Goal: Information Seeking & Learning: Learn about a topic

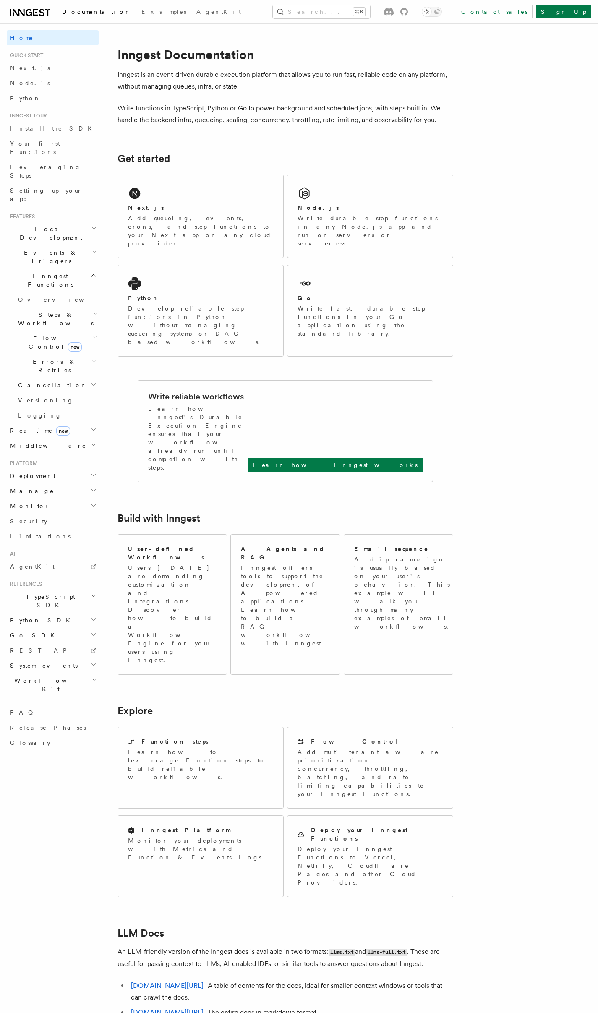
click at [346, 18] on div "Documentation Examples AgentKit Search... ⌘K Contact sales Sign Up" at bounding box center [299, 12] width 598 height 24
click at [351, 15] on button "Search... ⌘K" at bounding box center [321, 11] width 97 height 13
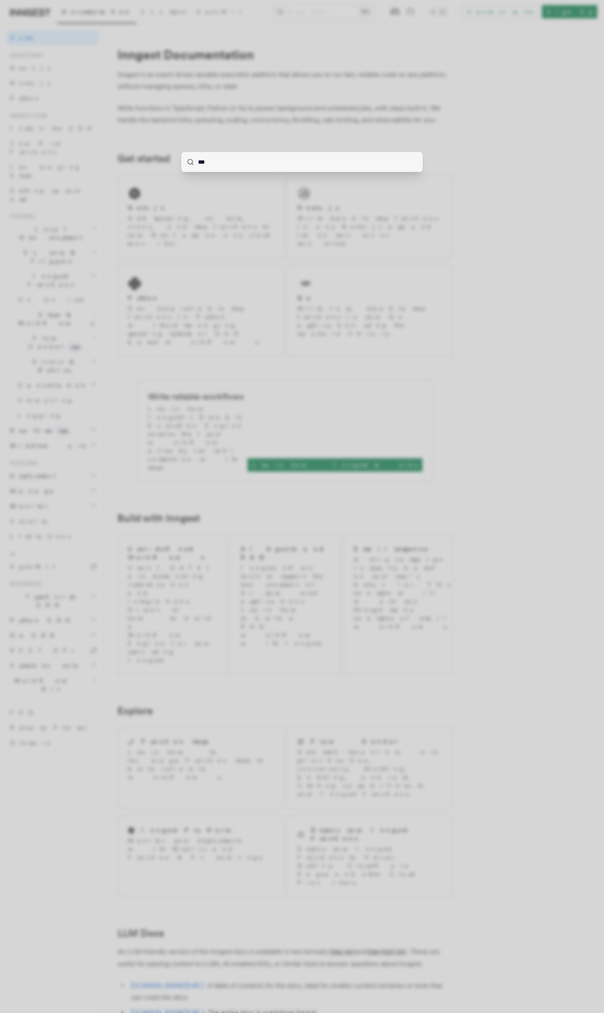
type input "****"
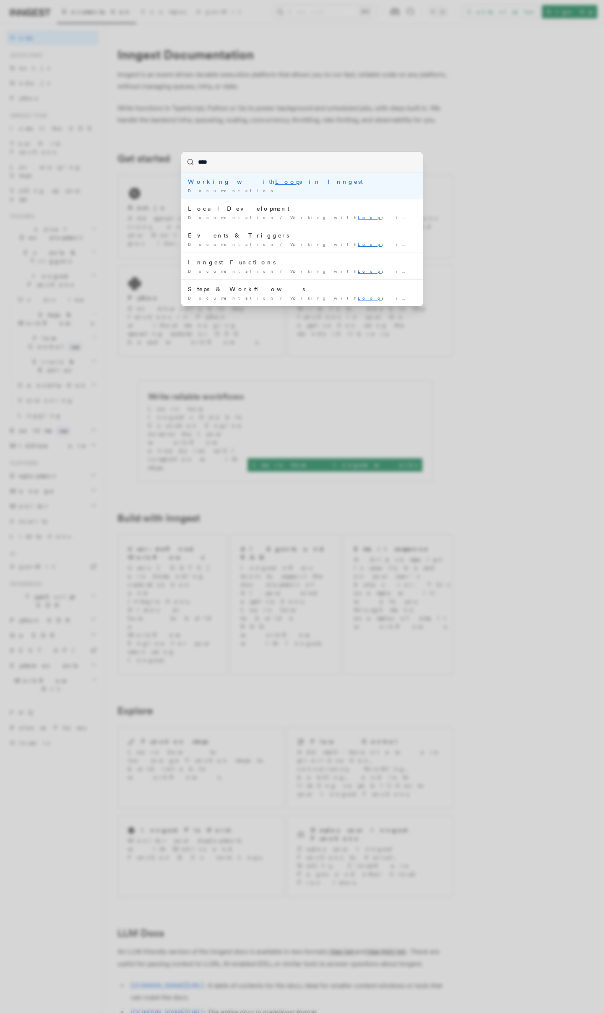
click at [268, 173] on li "Working with Loop s in Inngest Documentation /" at bounding box center [302, 185] width 242 height 26
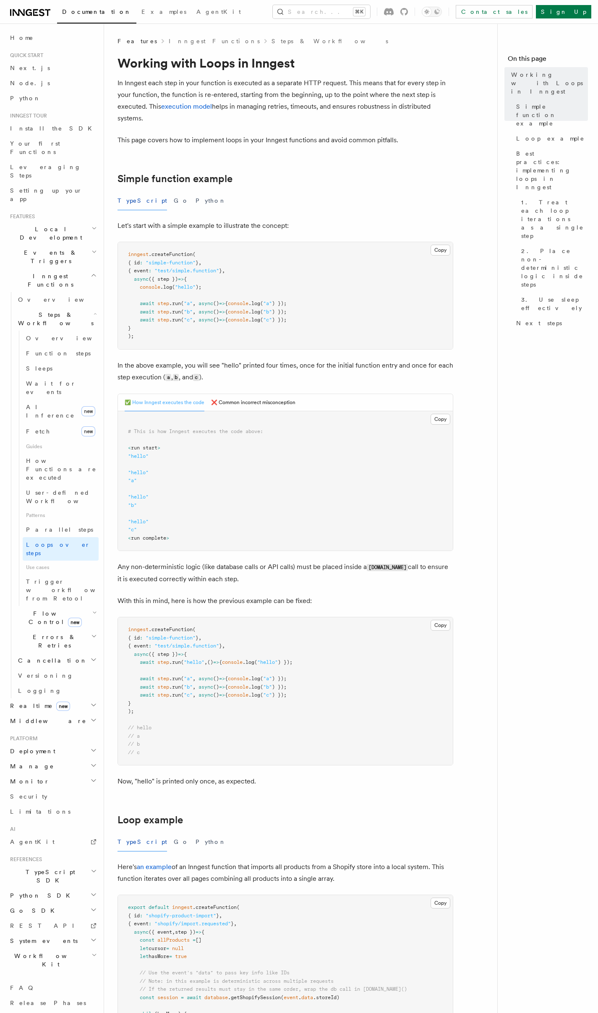
click at [131, 318] on span at bounding box center [134, 320] width 12 height 6
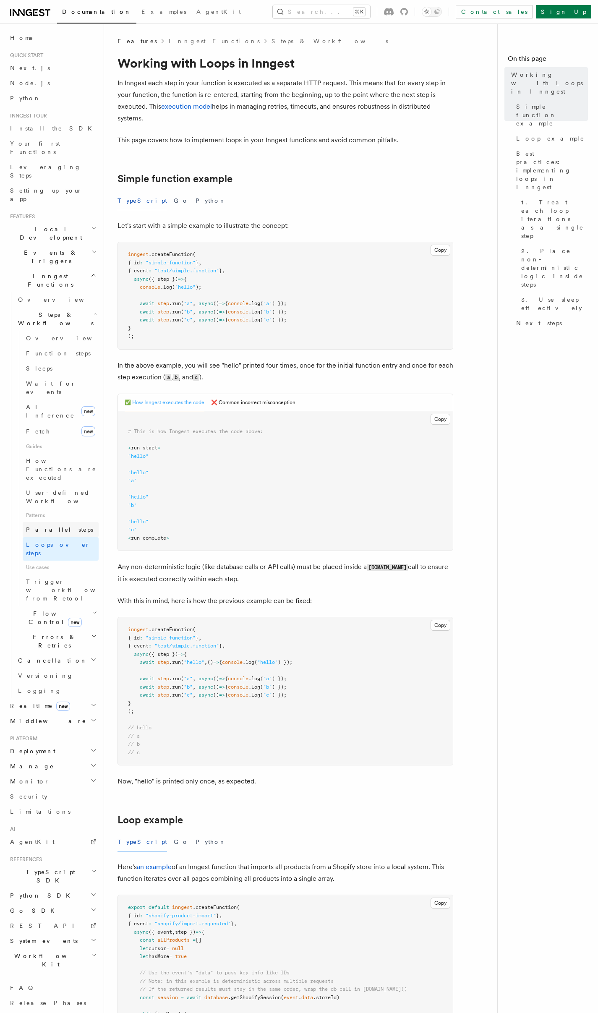
click at [70, 522] on link "Parallel steps" at bounding box center [61, 529] width 76 height 15
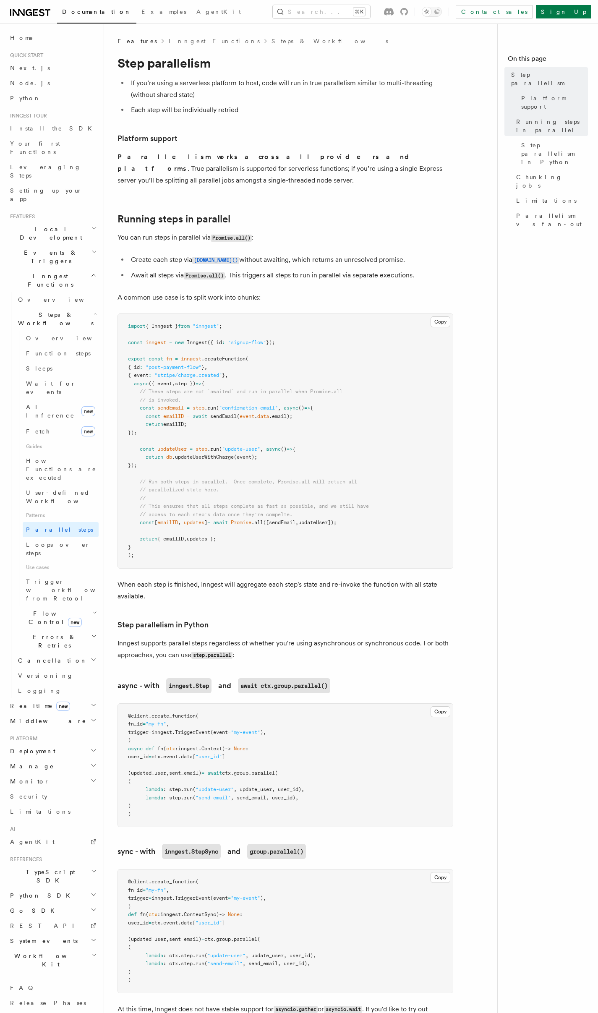
click at [164, 603] on article "Features Inngest Functions Steps & Workflows Step parallelism If you’re using a…" at bounding box center [304, 972] width 373 height 1871
click at [150, 599] on article "Features Inngest Functions Steps & Workflows Step parallelism If you’re using a…" at bounding box center [304, 972] width 373 height 1871
click at [45, 541] on span "Loops over steps" at bounding box center [58, 548] width 64 height 15
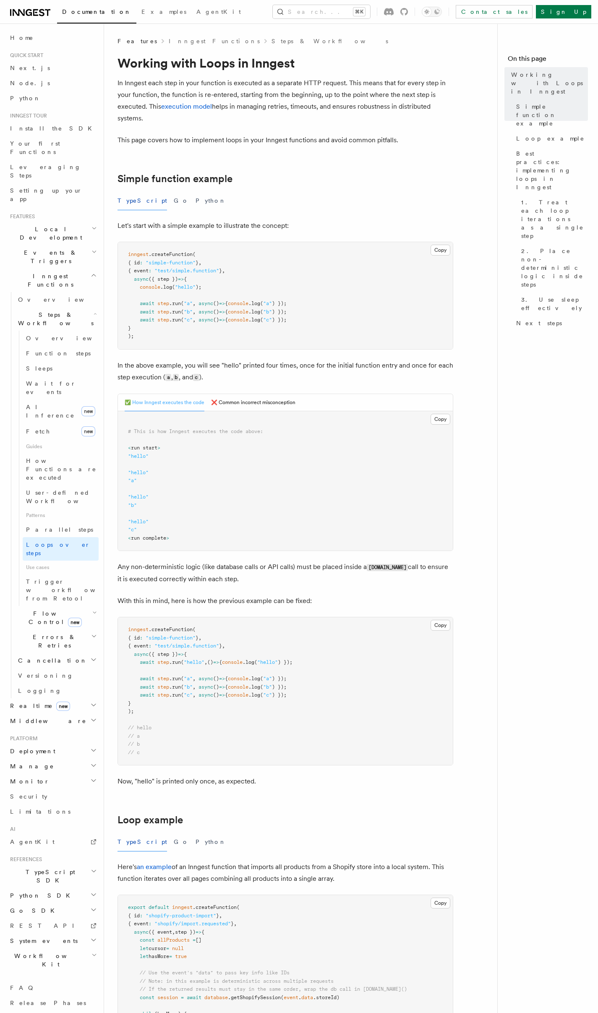
click at [148, 511] on pre "# This is how Inngest executes the code above: < run start > "hello" "hello" "a…" at bounding box center [285, 481] width 335 height 140
click at [128, 512] on pre "# This is how Inngest executes the code above: < run start > "hello" "hello" "a…" at bounding box center [285, 481] width 335 height 140
click at [251, 406] on button "❌ Common incorrect misconception" at bounding box center [253, 402] width 84 height 17
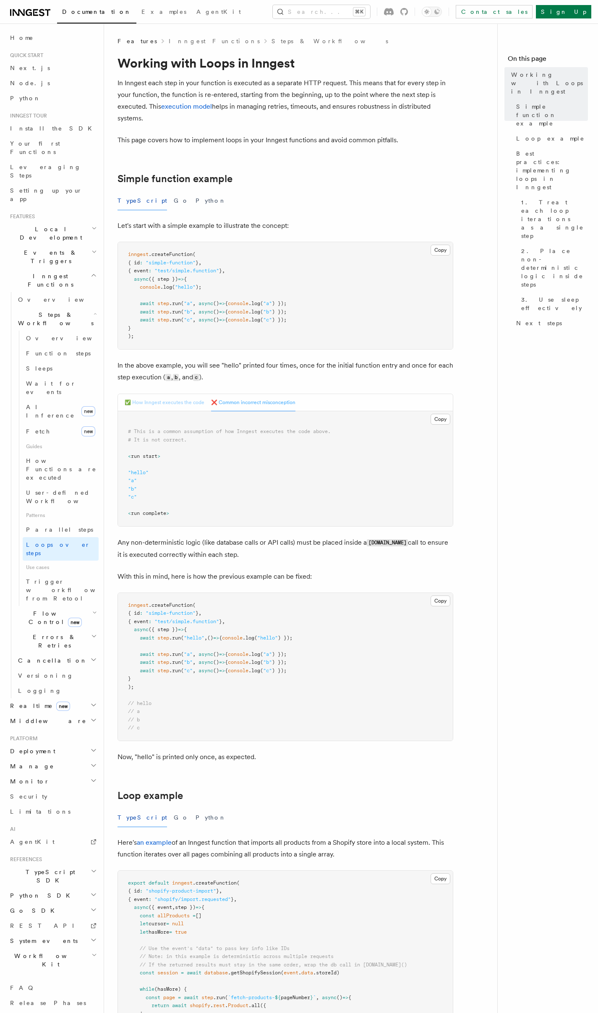
click at [164, 406] on button "✅ How Inngest executes the code" at bounding box center [165, 402] width 80 height 17
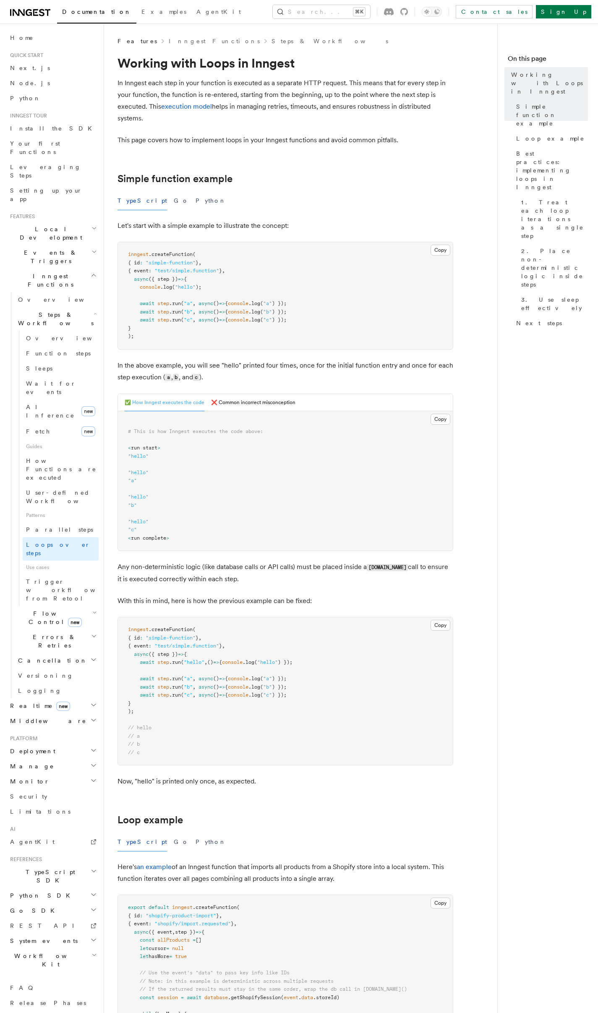
click at [131, 516] on pre "# This is how Inngest executes the code above: < run start > "hello" "hello" "a…" at bounding box center [285, 481] width 335 height 140
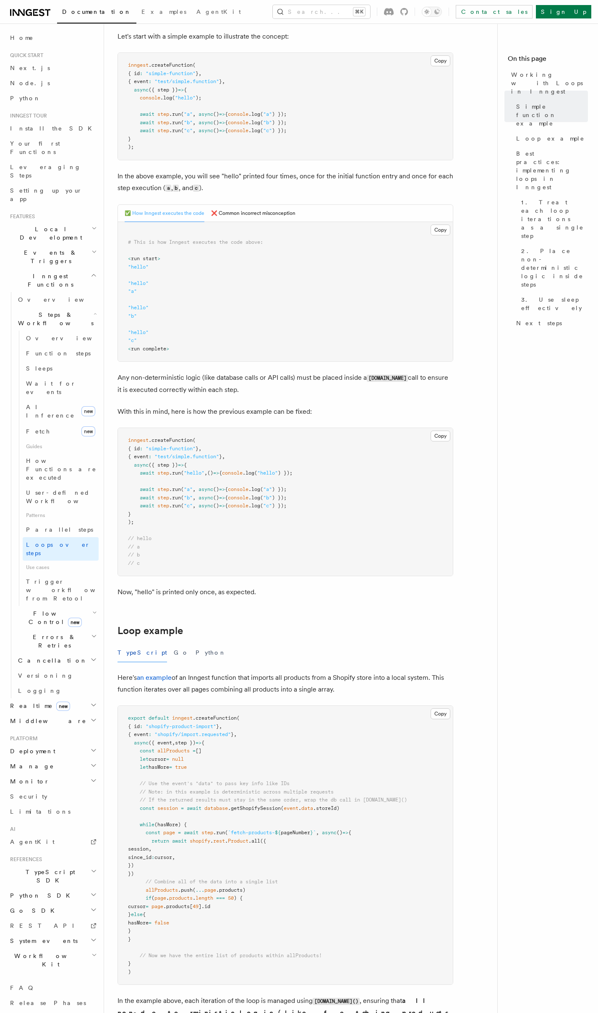
scroll to position [452, 0]
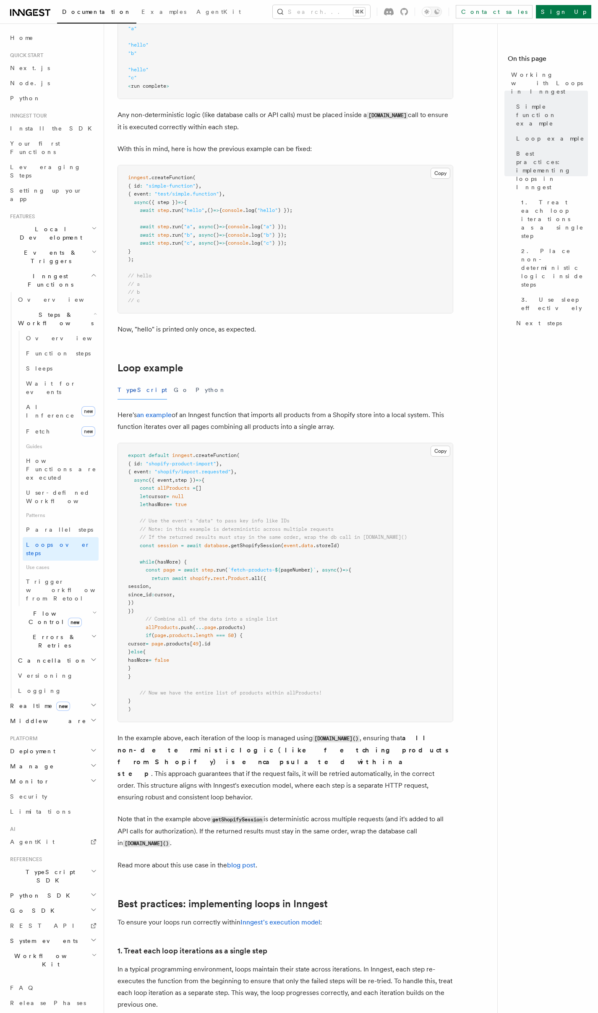
click at [133, 518] on span at bounding box center [134, 521] width 12 height 6
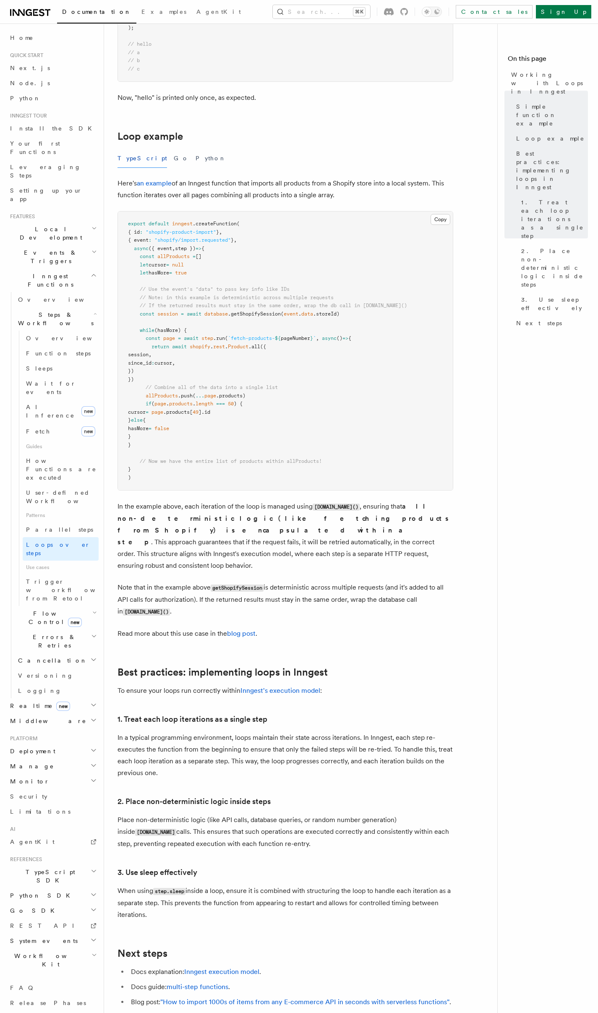
scroll to position [833, 0]
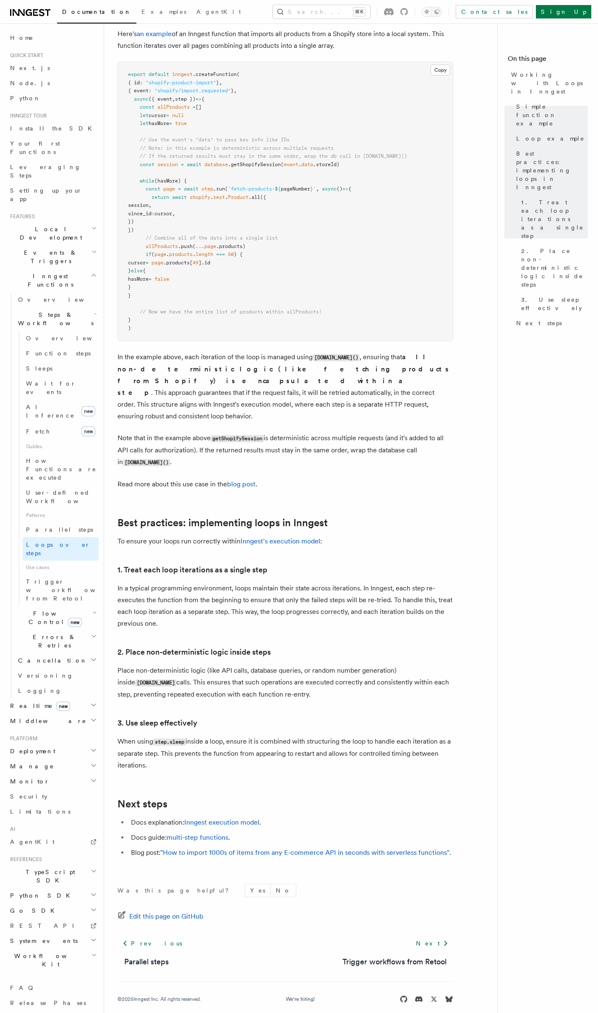
click at [284, 867] on div "Was this page helpful? Yes No Edit this page on GitHub Previous Parallel steps …" at bounding box center [286, 945] width 336 height 157
click at [194, 867] on div "Was this page helpful? Yes No Edit this page on GitHub Previous Parallel steps …" at bounding box center [286, 945] width 336 height 157
click at [135, 867] on div "Was this page helpful? Yes No Edit this page on GitHub Previous Parallel steps …" at bounding box center [286, 945] width 336 height 157
click at [128, 774] on article "Features Inngest Functions Steps & Workflows Working with Loops in Inngest In I…" at bounding box center [304, 114] width 373 height 1820
click at [209, 750] on p "When using step.sleep inside a loop, ensure it is combined with structuring the…" at bounding box center [286, 754] width 336 height 36
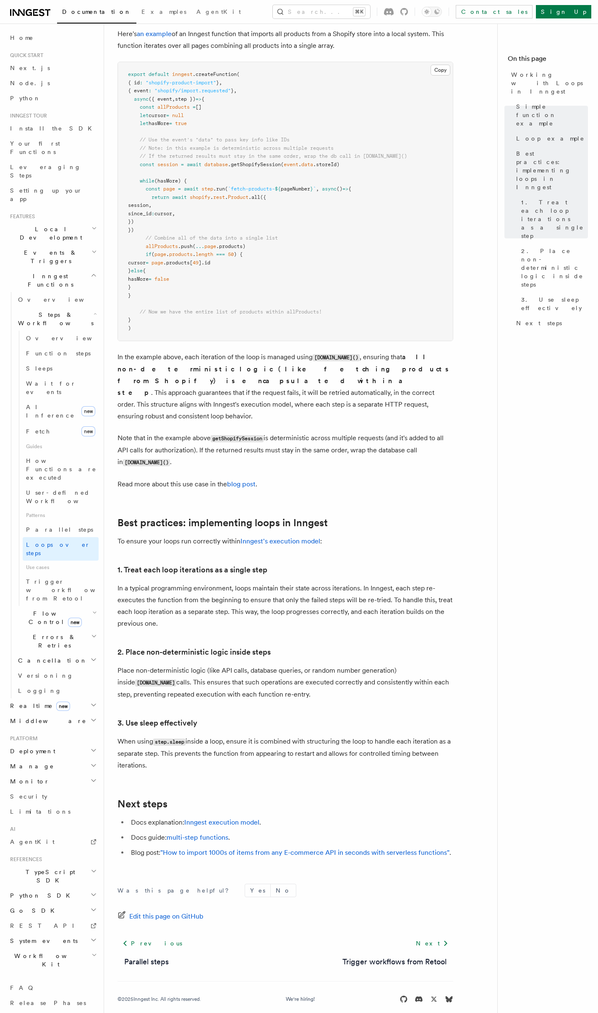
scroll to position [529, 0]
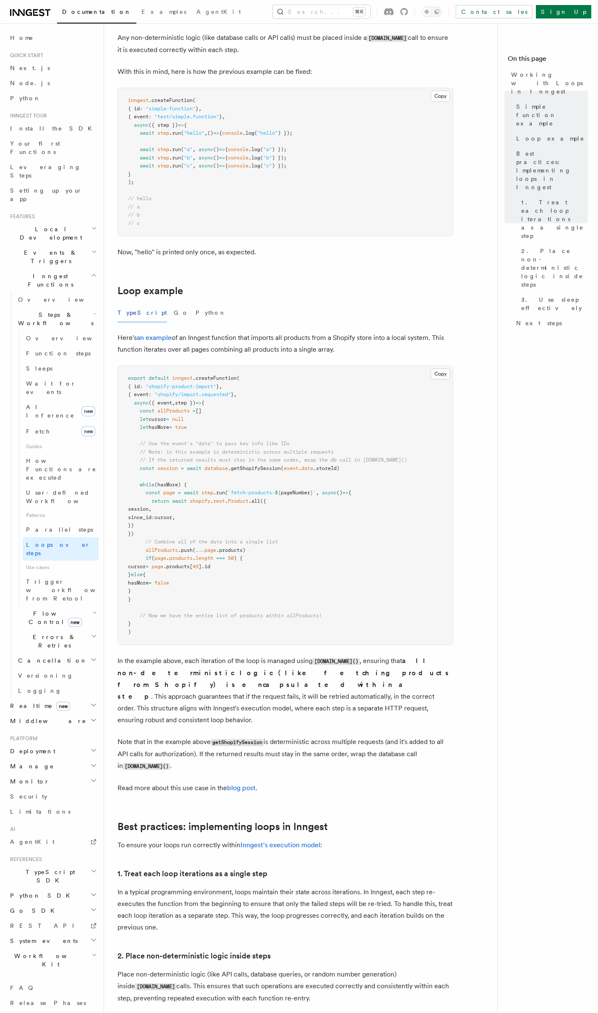
click at [248, 522] on pre "export default inngest .createFunction ( { id : "shopify-product-import" } , { …" at bounding box center [285, 505] width 335 height 279
click at [258, 514] on pre "export default inngest .createFunction ( { id : "shopify-product-import" } , { …" at bounding box center [285, 505] width 335 height 279
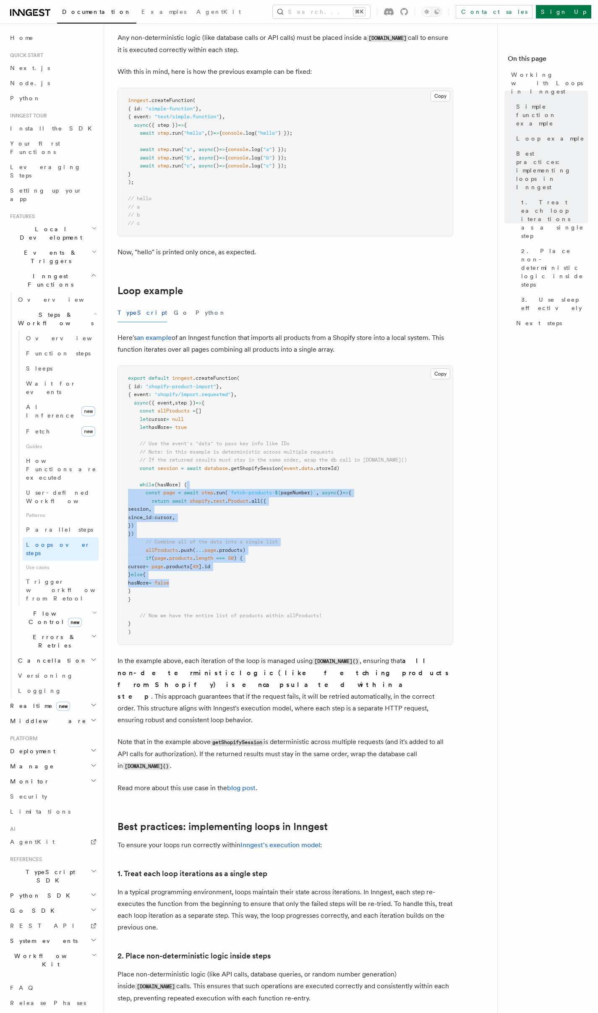
drag, startPoint x: 269, startPoint y: 486, endPoint x: 292, endPoint y: 587, distance: 103.7
click at [292, 587] on pre "export default inngest .createFunction ( { id : "shopify-product-import" } , { …" at bounding box center [285, 505] width 335 height 279
click at [311, 515] on pre "export default inngest .createFunction ( { id : "shopify-product-import" } , { …" at bounding box center [285, 505] width 335 height 279
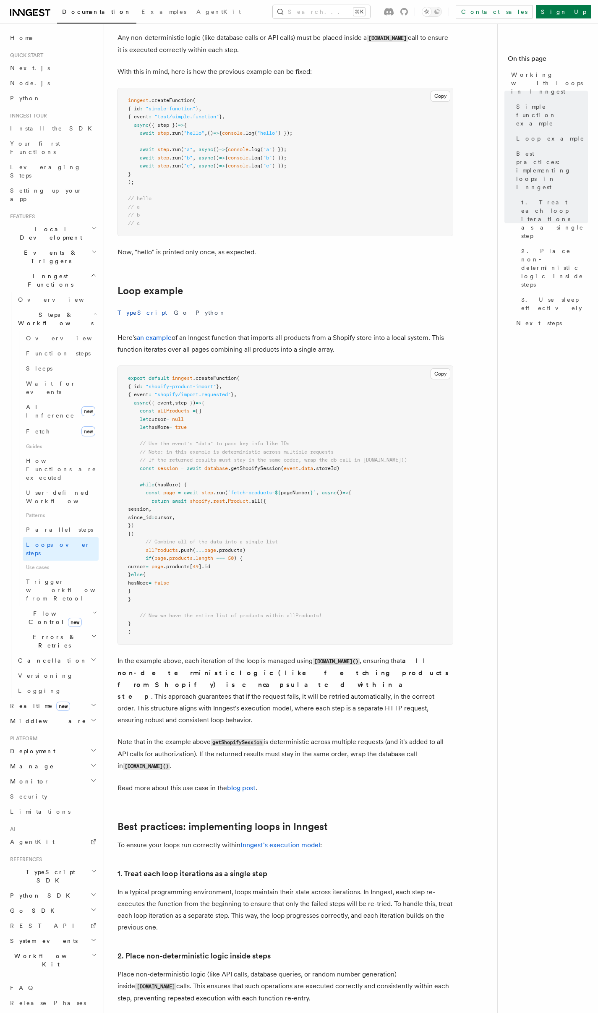
click at [227, 476] on pre "export default inngest .createFunction ( { id : "shopify-product-import" } , { …" at bounding box center [285, 505] width 335 height 279
click at [231, 477] on pre "export default inngest .createFunction ( { id : "shopify-product-import" } , { …" at bounding box center [285, 505] width 335 height 279
click at [233, 475] on pre "export default inngest .createFunction ( { id : "shopify-product-import" } , { …" at bounding box center [285, 505] width 335 height 279
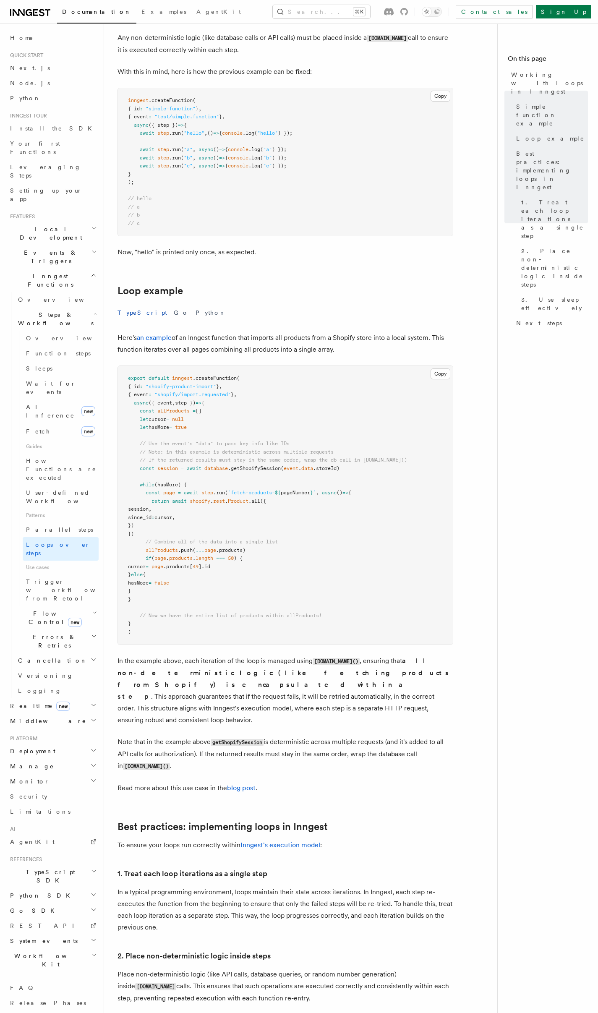
click at [233, 475] on pre "export default inngest .createFunction ( { id : "shopify-product-import" } , { …" at bounding box center [285, 505] width 335 height 279
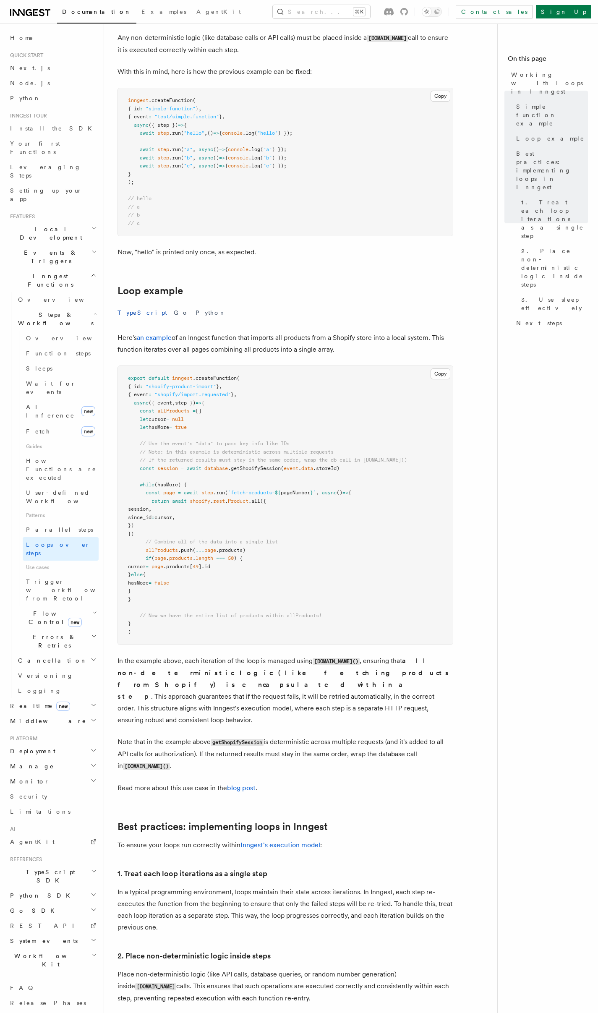
click at [233, 475] on pre "export default inngest .createFunction ( { id : "shopify-product-import" } , { …" at bounding box center [285, 505] width 335 height 279
click at [434, 375] on button "Copy Copied" at bounding box center [441, 373] width 20 height 11
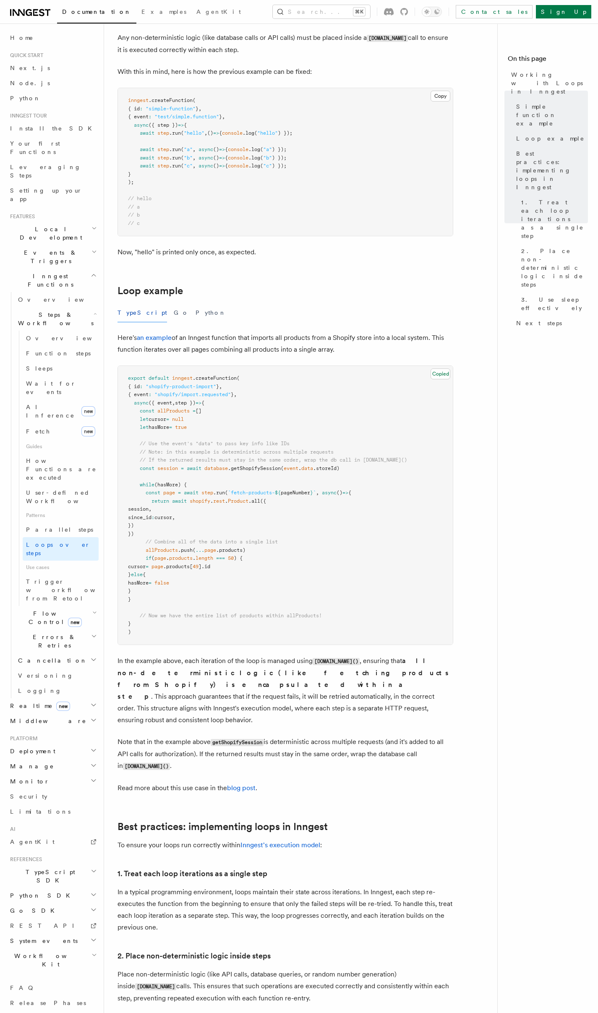
click at [387, 478] on pre "export default inngest .createFunction ( { id : "shopify-product-import" } , { …" at bounding box center [285, 505] width 335 height 279
click at [366, 422] on pre "export default inngest .createFunction ( { id : "shopify-product-import" } , { …" at bounding box center [285, 505] width 335 height 279
click at [283, 416] on pre "export default inngest .createFunction ( { id : "shopify-product-import" } , { …" at bounding box center [285, 505] width 335 height 279
click at [289, 408] on pre "export default inngest .createFunction ( { id : "shopify-product-import" } , { …" at bounding box center [285, 505] width 335 height 279
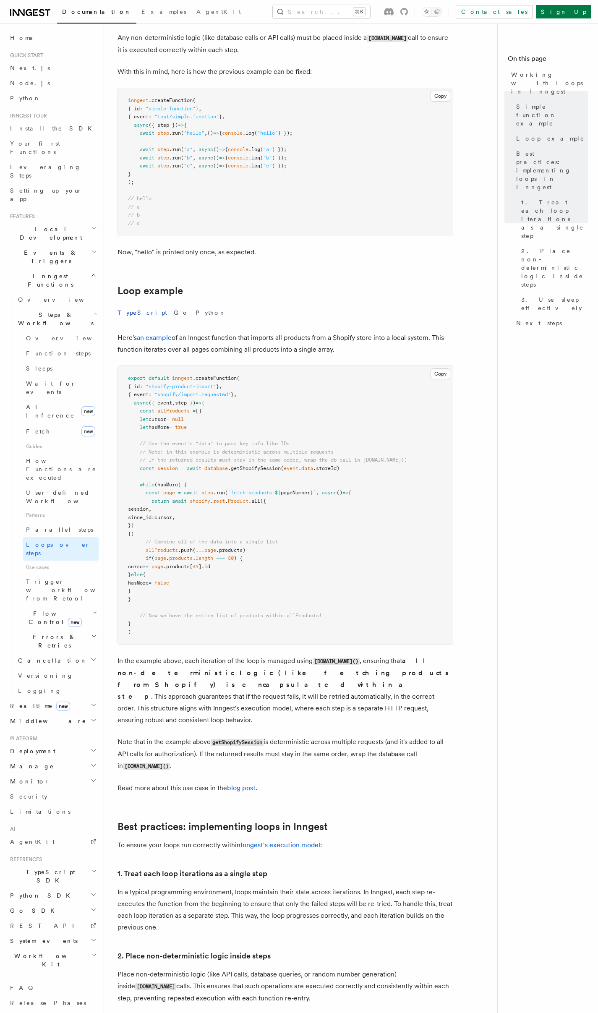
click at [289, 408] on pre "export default inngest .createFunction ( { id : "shopify-product-import" } , { …" at bounding box center [285, 505] width 335 height 279
click at [289, 409] on pre "export default inngest .createFunction ( { id : "shopify-product-import" } , { …" at bounding box center [285, 505] width 335 height 279
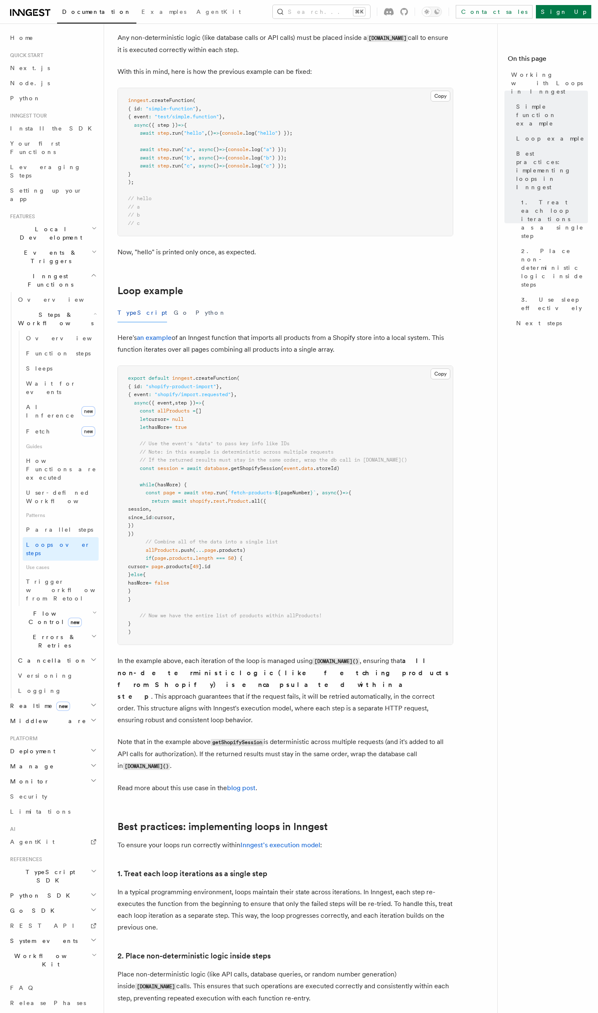
click at [289, 409] on pre "export default inngest .createFunction ( { id : "shopify-product-import" } , { …" at bounding box center [285, 505] width 335 height 279
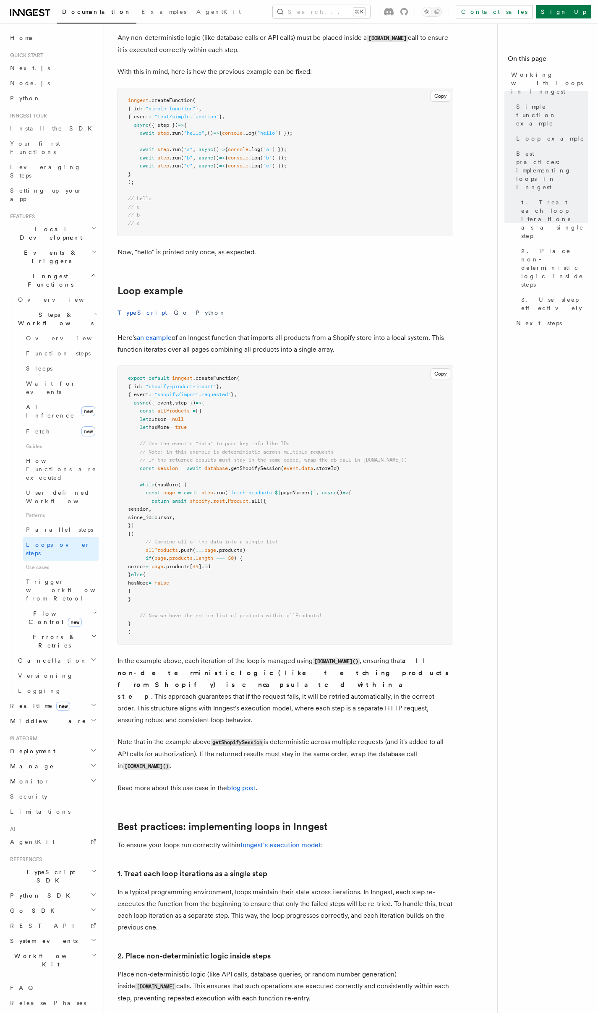
click at [289, 409] on pre "export default inngest .createFunction ( { id : "shopify-product-import" } , { …" at bounding box center [285, 505] width 335 height 279
click at [214, 422] on pre "export default inngest .createFunction ( { id : "shopify-product-import" } , { …" at bounding box center [285, 505] width 335 height 279
click at [250, 436] on pre "export default inngest .createFunction ( { id : "shopify-product-import" } , { …" at bounding box center [285, 505] width 335 height 279
click at [336, 194] on pre "inngest .createFunction ( { id : "simple-function" } , { event : "test/simple.f…" at bounding box center [285, 162] width 335 height 148
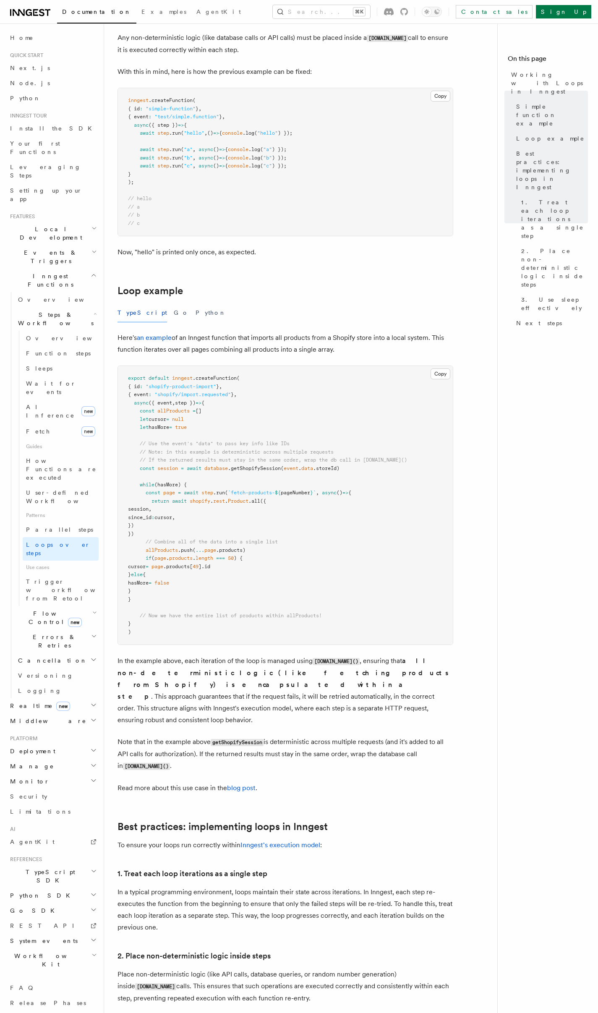
click at [250, 322] on article "Features Inngest Functions Steps & Workflows Working with Loops in Inngest In I…" at bounding box center [304, 418] width 373 height 1820
click at [296, 422] on pre "export default inngest .createFunction ( { id : "shopify-product-import" } , { …" at bounding box center [285, 505] width 335 height 279
click at [292, 418] on pre "export default inngest .createFunction ( { id : "shopify-product-import" } , { …" at bounding box center [285, 505] width 335 height 279
click at [272, 416] on pre "export default inngest .createFunction ( { id : "shopify-product-import" } , { …" at bounding box center [285, 505] width 335 height 279
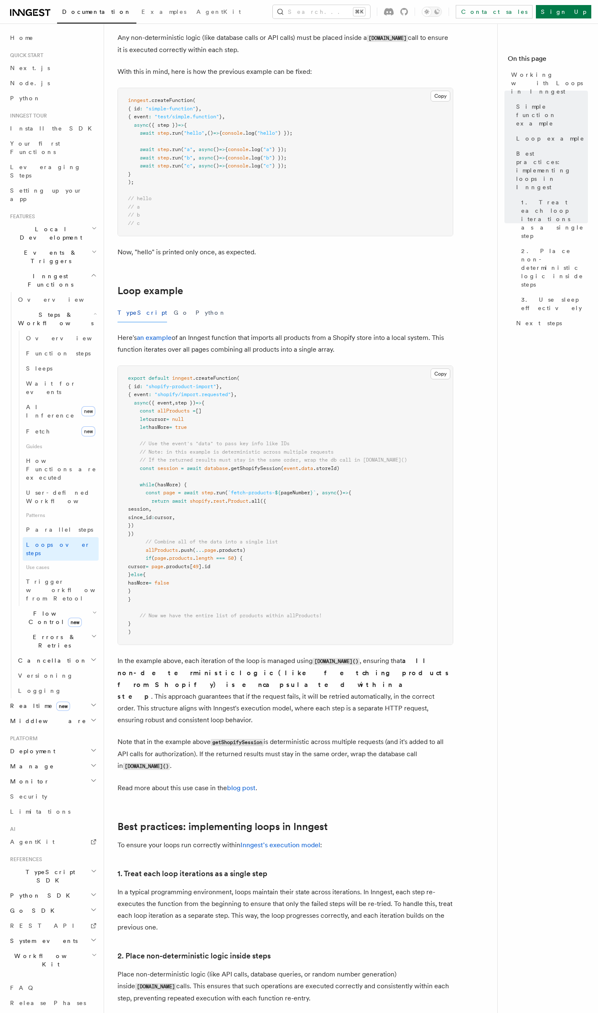
click at [272, 416] on pre "export default inngest .createFunction ( { id : "shopify-product-import" } , { …" at bounding box center [285, 505] width 335 height 279
click at [257, 417] on pre "export default inngest .createFunction ( { id : "shopify-product-import" } , { …" at bounding box center [285, 505] width 335 height 279
click at [66, 522] on link "Parallel steps" at bounding box center [61, 529] width 76 height 15
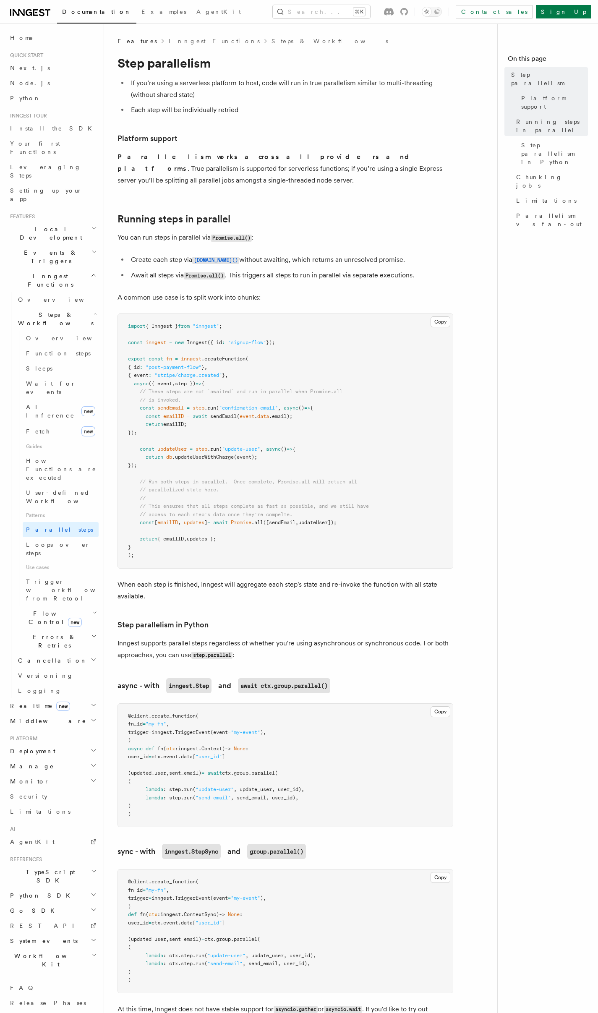
scroll to position [262, 0]
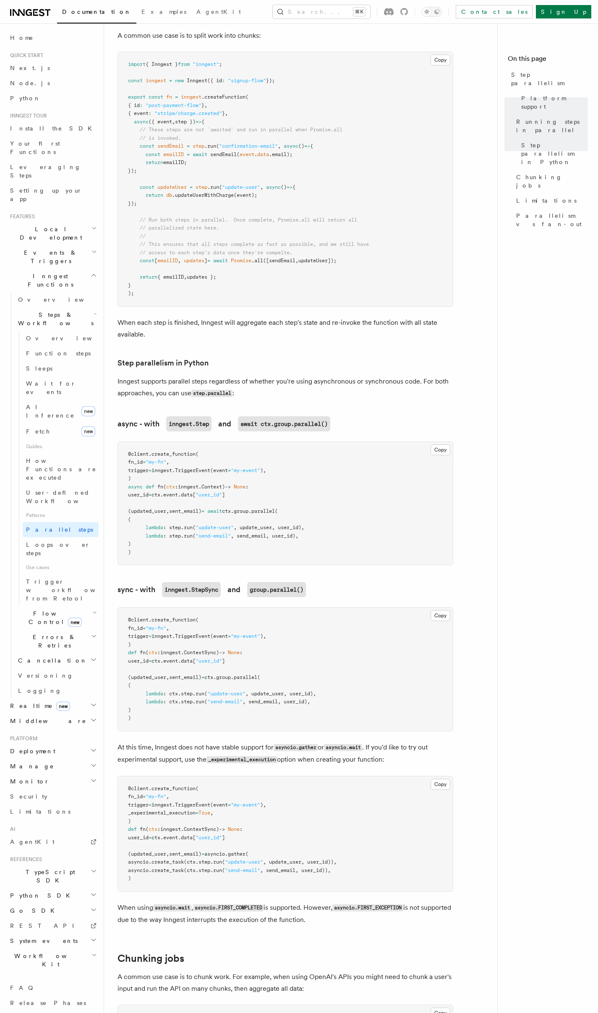
click at [127, 491] on pre "@client . create_function ( fn_id = "my-fn" , trigger = inngest. TriggerEvent (…" at bounding box center [285, 503] width 335 height 123
click at [129, 489] on pre "@client . create_function ( fn_id = "my-fn" , trigger = inngest. TriggerEvent (…" at bounding box center [285, 503] width 335 height 123
click at [152, 490] on pre "@client . create_function ( fn_id = "my-fn" , trigger = inngest. TriggerEvent (…" at bounding box center [285, 503] width 335 height 123
click at [148, 493] on pre "@client . create_function ( fn_id = "my-fn" , trigger = inngest. TriggerEvent (…" at bounding box center [285, 503] width 335 height 123
click at [138, 492] on pre "@client . create_function ( fn_id = "my-fn" , trigger = inngest. TriggerEvent (…" at bounding box center [285, 503] width 335 height 123
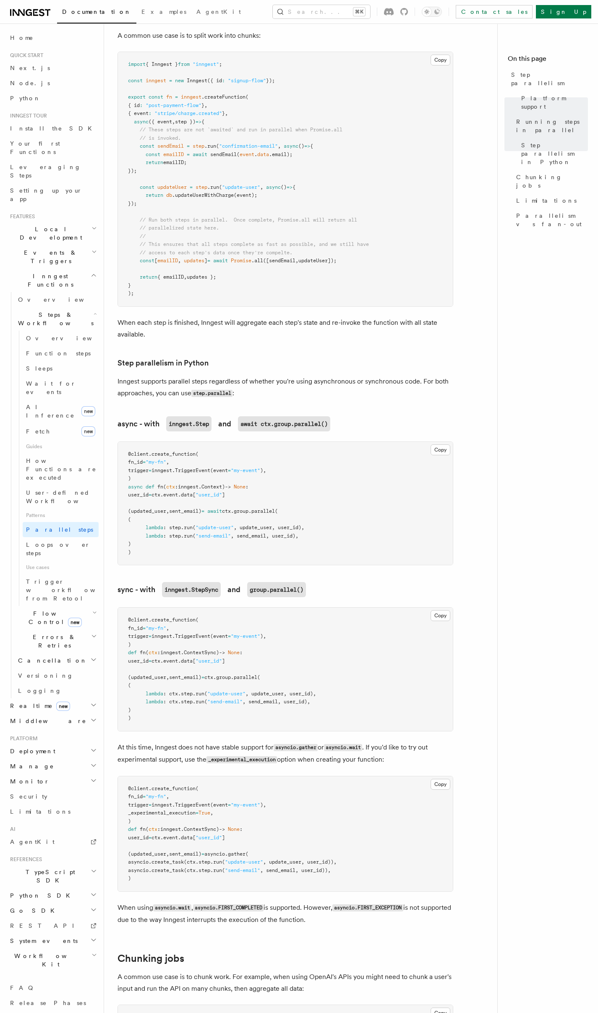
click at [133, 492] on pre "@client . create_function ( fn_id = "my-fn" , trigger = inngest. TriggerEvent (…" at bounding box center [285, 503] width 335 height 123
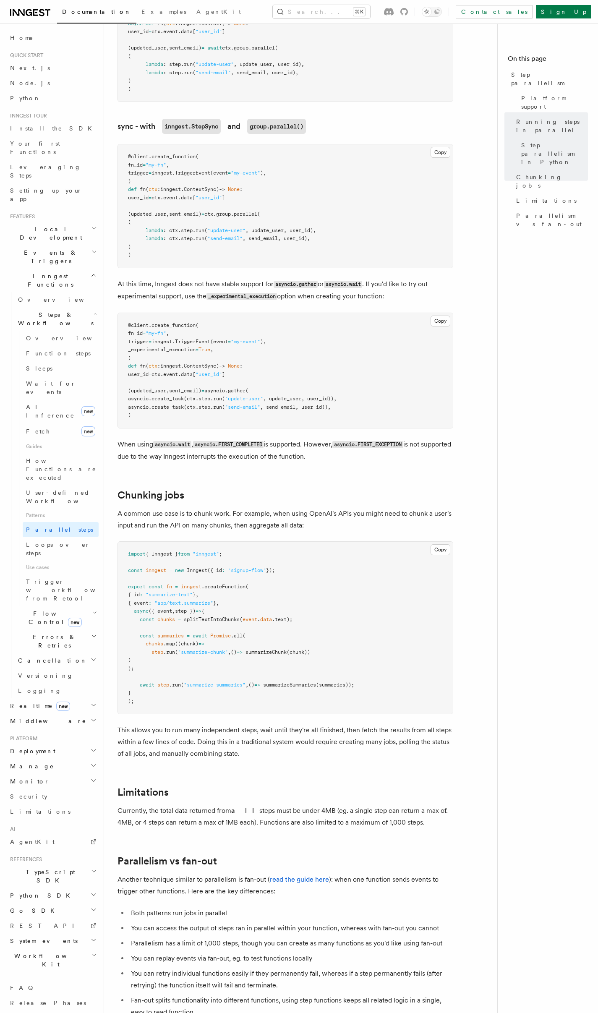
scroll to position [885, 0]
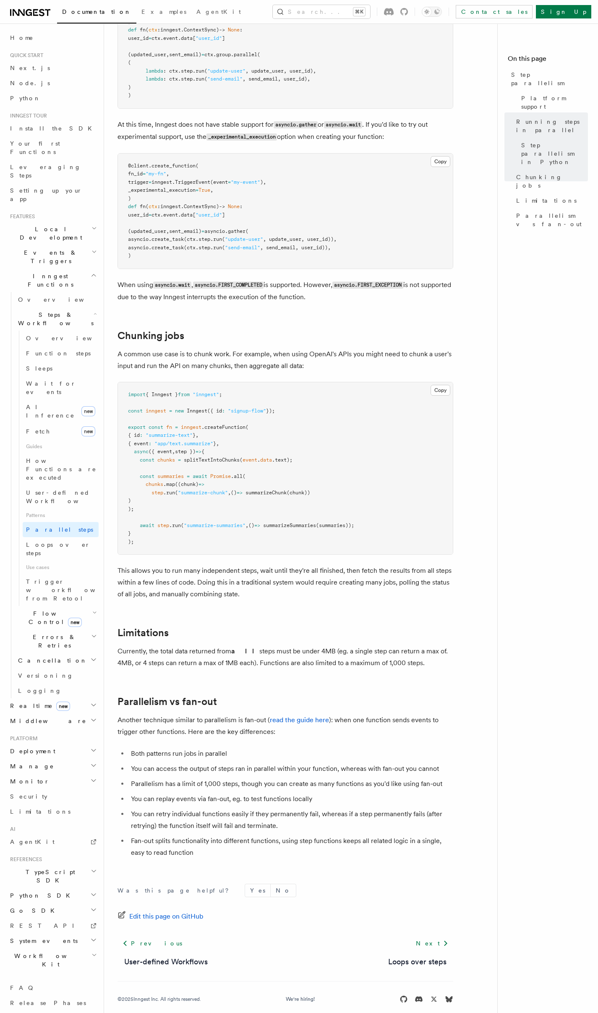
click at [138, 486] on pre "import { Inngest } from "inngest" ; const inngest = new Inngest ({ id : "signup…" at bounding box center [285, 468] width 335 height 172
click at [135, 481] on span at bounding box center [137, 484] width 18 height 6
click at [139, 460] on pre "import { Inngest } from "inngest" ; const inngest = new Inngest ({ id : "signup…" at bounding box center [285, 468] width 335 height 172
click at [141, 457] on pre "import { Inngest } from "inngest" ; const inngest = new Inngest ({ id : "signup…" at bounding box center [285, 468] width 335 height 172
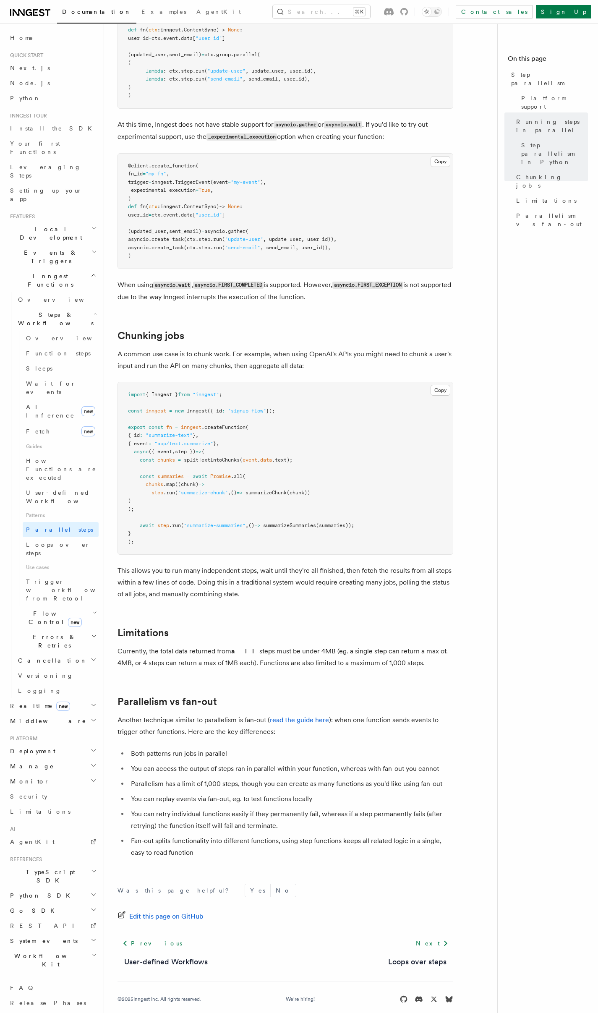
click at [141, 457] on pre "import { Inngest } from "inngest" ; const inngest = new Inngest ({ id : "signup…" at bounding box center [285, 468] width 335 height 172
drag, startPoint x: 141, startPoint y: 457, endPoint x: 137, endPoint y: 459, distance: 4.7
click at [141, 457] on pre "import { Inngest } from "inngest" ; const inngest = new Inngest ({ id : "signup…" at bounding box center [285, 468] width 335 height 172
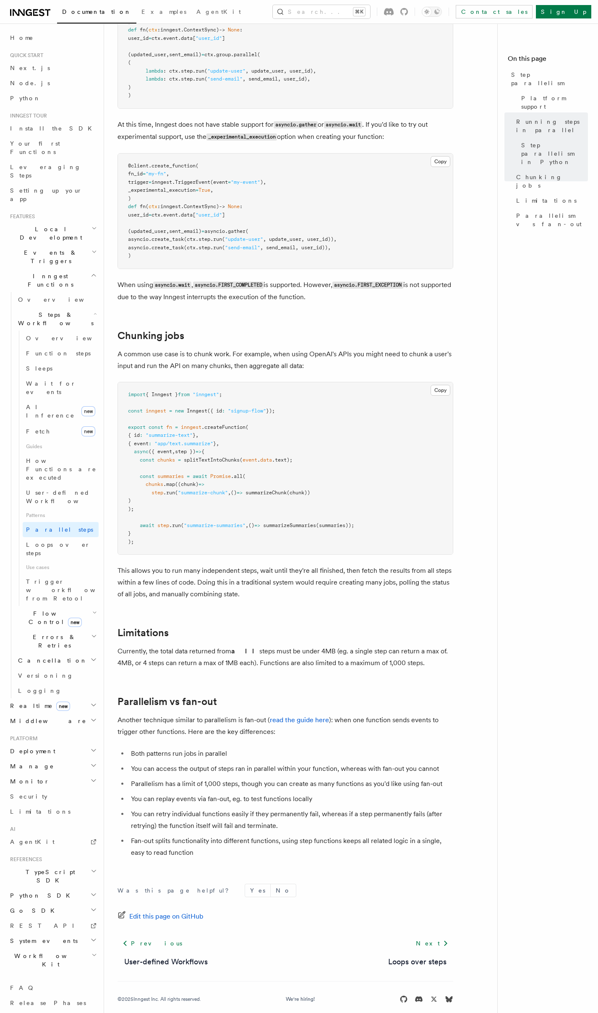
click at [144, 473] on span "const" at bounding box center [147, 476] width 15 height 6
click at [149, 453] on pre "import { Inngest } from "inngest" ; const inngest = new Inngest ({ id : "signup…" at bounding box center [285, 468] width 335 height 172
click at [166, 457] on span "chunks" at bounding box center [166, 460] width 18 height 6
click at [158, 457] on pre "import { Inngest } from "inngest" ; const inngest = new Inngest ({ id : "signup…" at bounding box center [285, 468] width 335 height 172
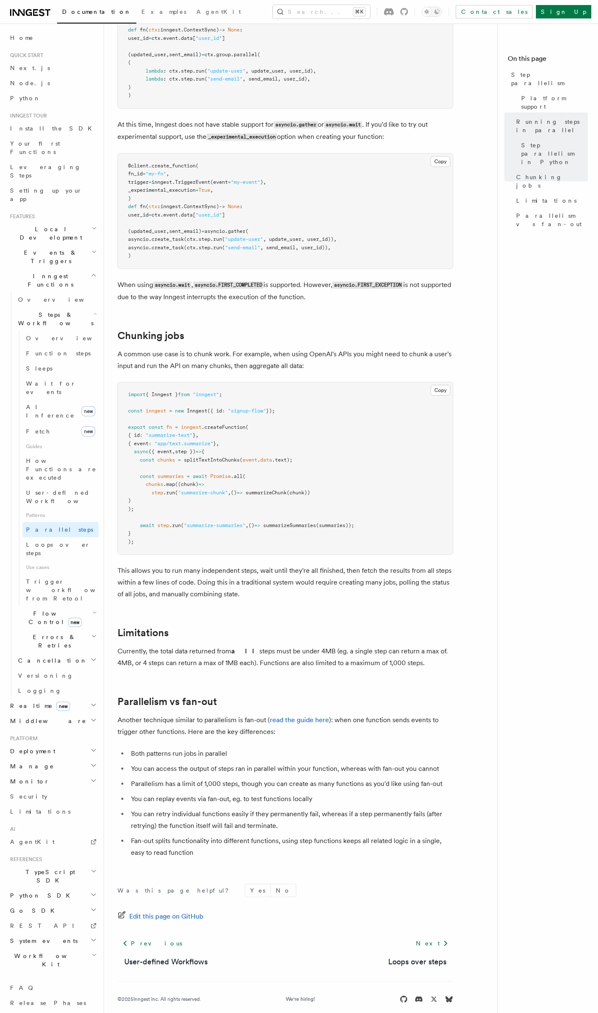
click at [142, 460] on pre "import { Inngest } from "inngest" ; const inngest = new Inngest ({ id : "signup…" at bounding box center [285, 468] width 335 height 172
click at [144, 457] on pre "import { Inngest } from "inngest" ; const inngest = new Inngest ({ id : "signup…" at bounding box center [285, 468] width 335 height 172
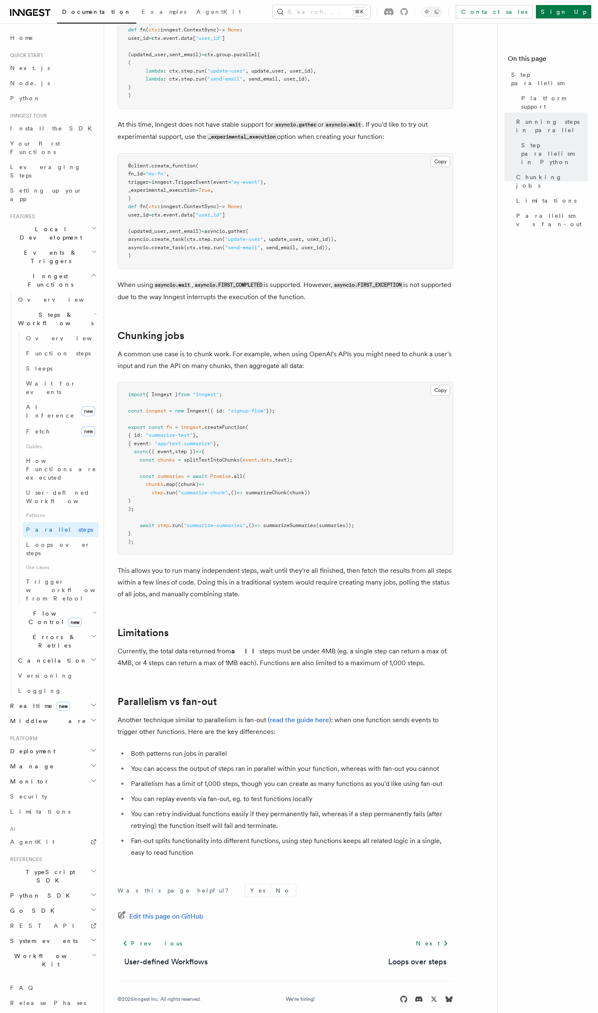
click at [144, 457] on pre "import { Inngest } from "inngest" ; const inngest = new Inngest ({ id : "signup…" at bounding box center [285, 468] width 335 height 172
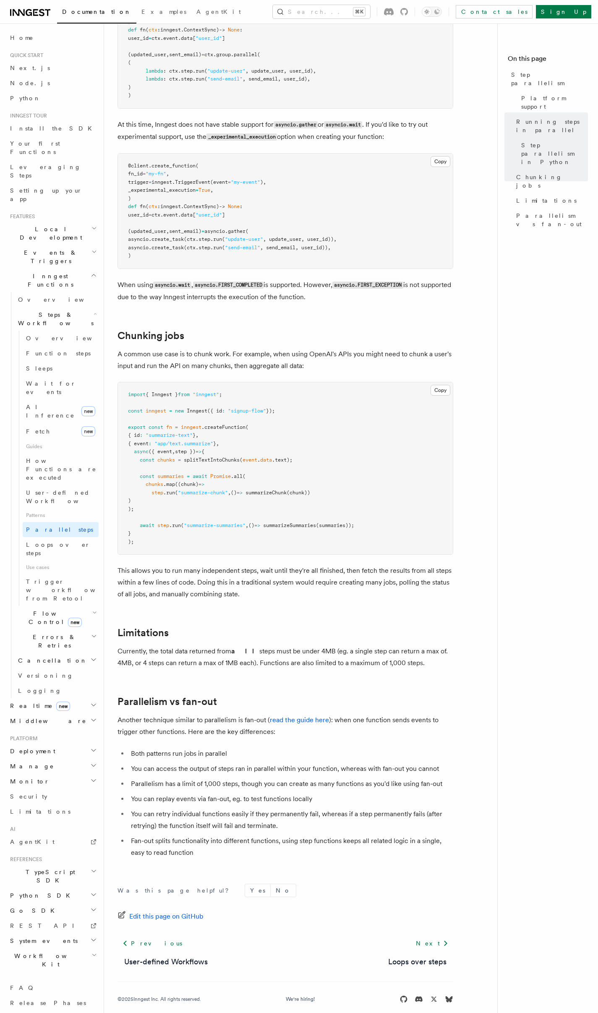
click at [144, 457] on pre "import { Inngest } from "inngest" ; const inngest = new Inngest ({ id : "signup…" at bounding box center [285, 468] width 335 height 172
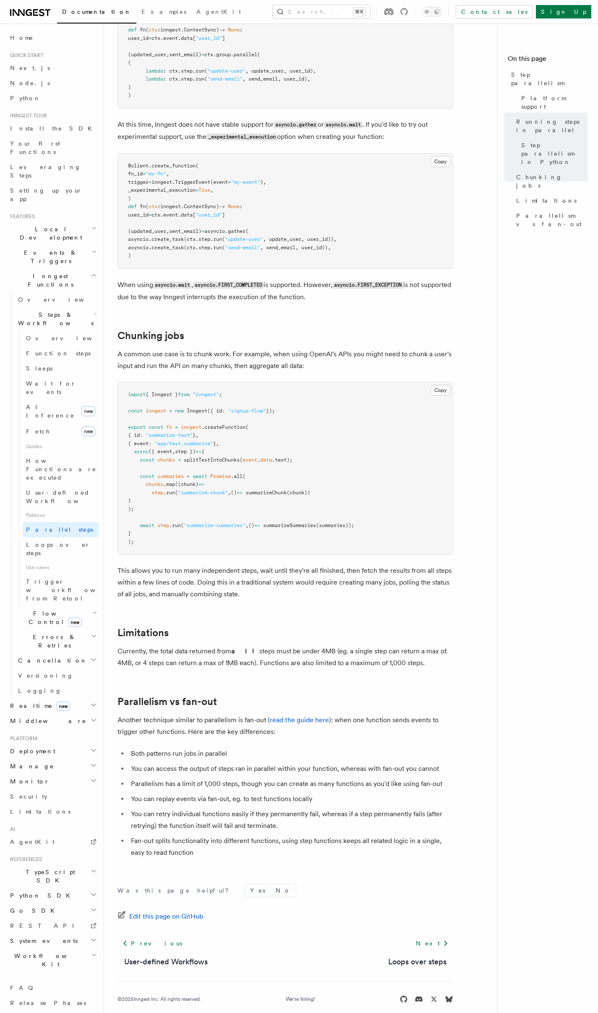
click at [144, 457] on pre "import { Inngest } from "inngest" ; const inngest = new Inngest ({ id : "signup…" at bounding box center [285, 468] width 335 height 172
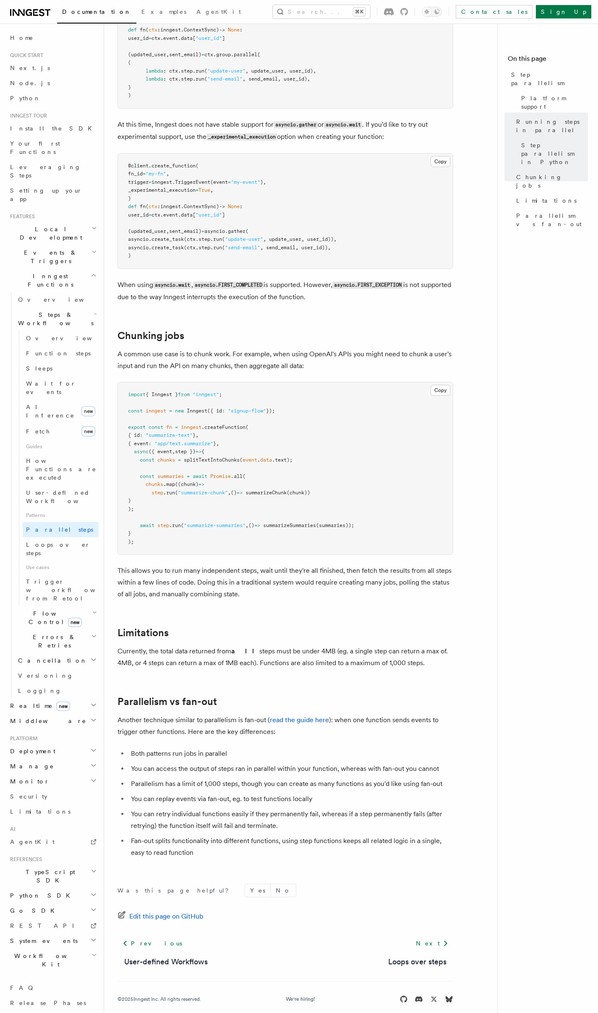
click at [144, 457] on pre "import { Inngest } from "inngest" ; const inngest = new Inngest ({ id : "signup…" at bounding box center [285, 468] width 335 height 172
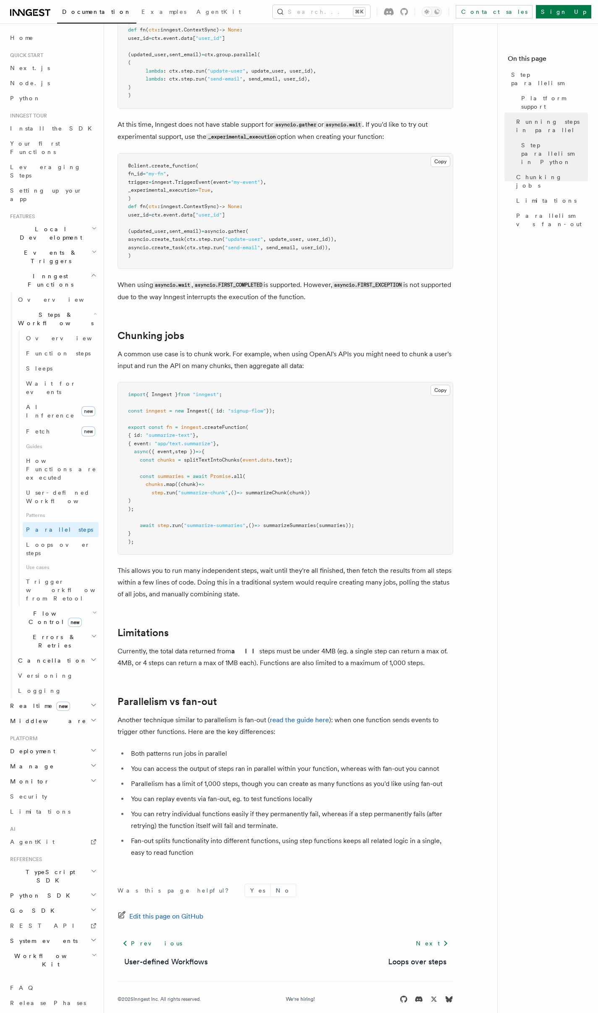
click at [144, 457] on pre "import { Inngest } from "inngest" ; const inngest = new Inngest ({ id : "signup…" at bounding box center [285, 468] width 335 height 172
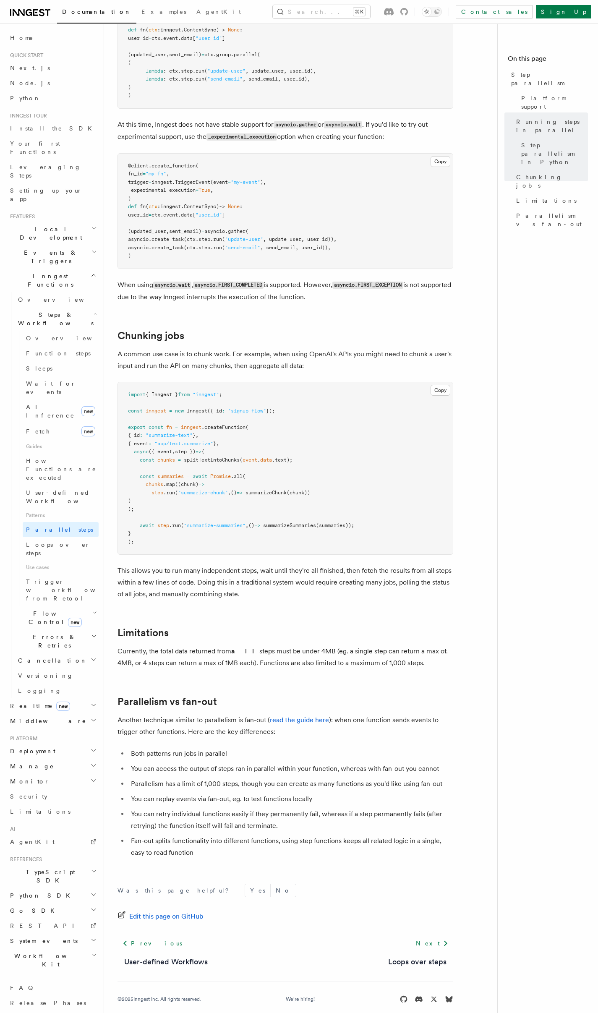
click at [144, 457] on pre "import { Inngest } from "inngest" ; const inngest = new Inngest ({ id : "signup…" at bounding box center [285, 468] width 335 height 172
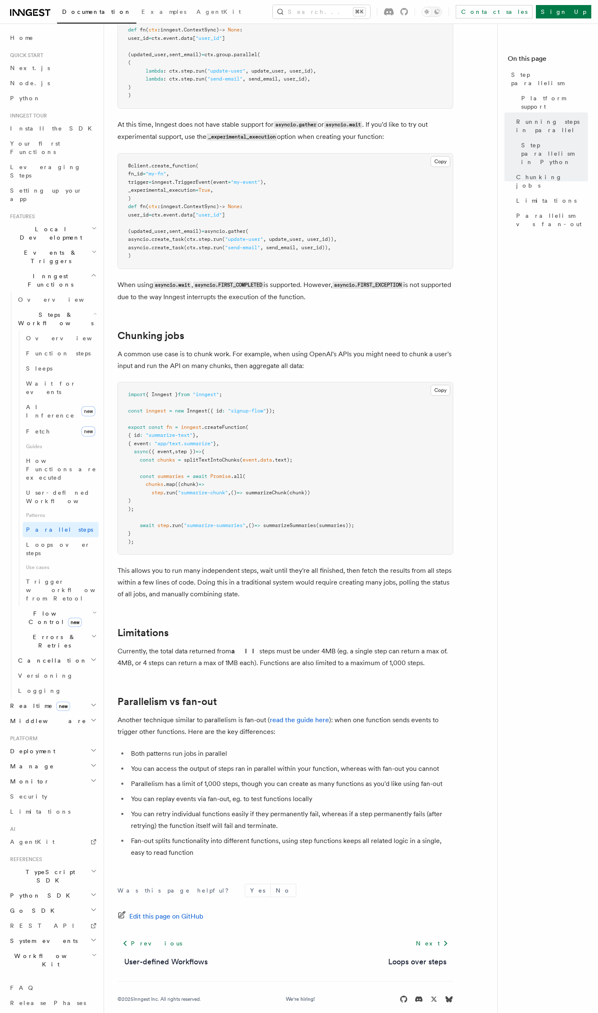
click at [144, 457] on pre "import { Inngest } from "inngest" ; const inngest = new Inngest ({ id : "signup…" at bounding box center [285, 468] width 335 height 172
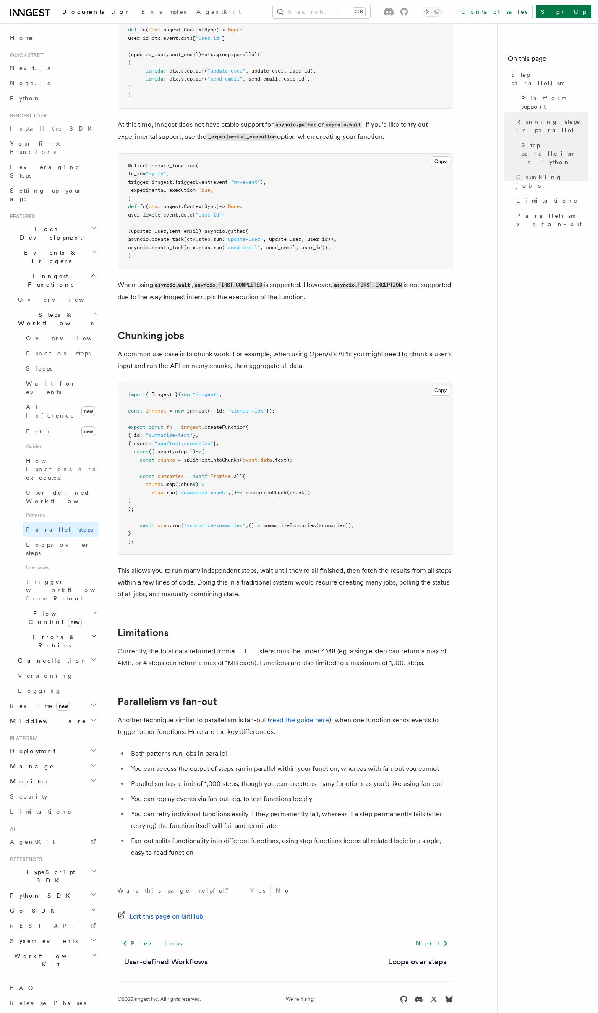
click at [144, 458] on pre "import { Inngest } from "inngest" ; const inngest = new Inngest ({ id : "signup…" at bounding box center [285, 468] width 335 height 172
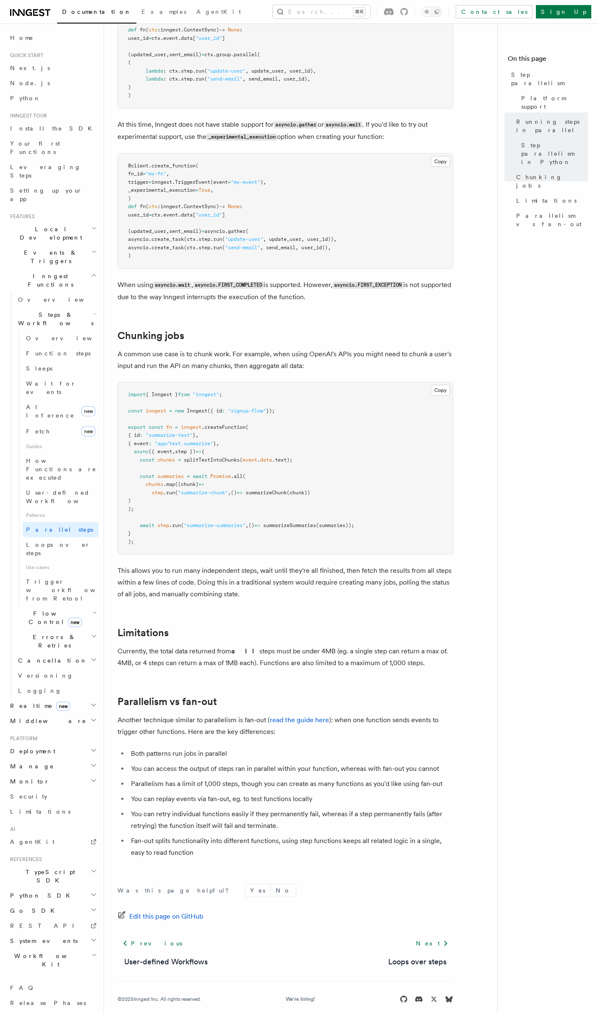
click at [144, 458] on pre "import { Inngest } from "inngest" ; const inngest = new Inngest ({ id : "signup…" at bounding box center [285, 468] width 335 height 172
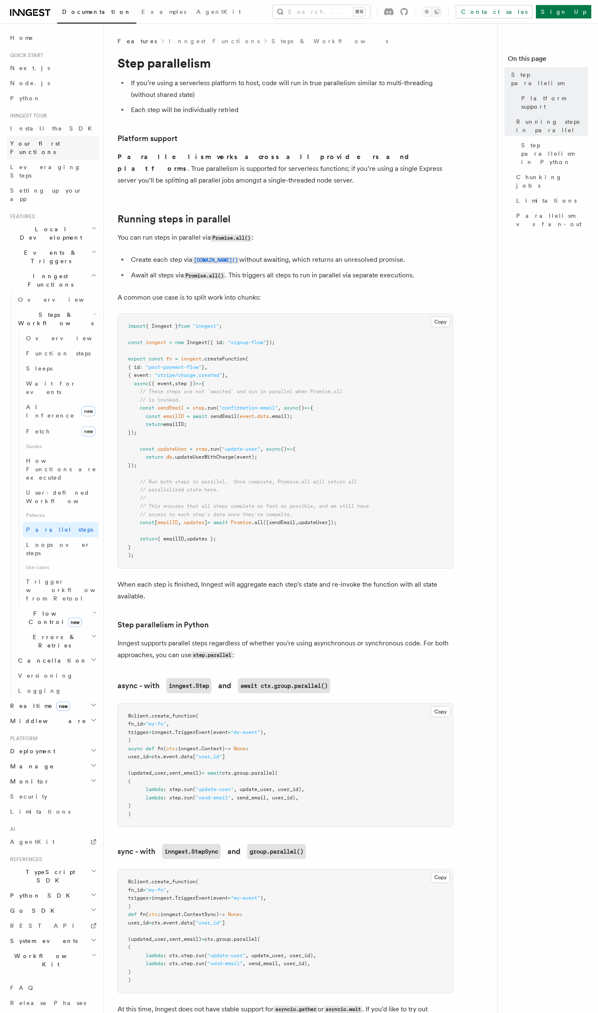
click at [35, 139] on span "Your first Functions" at bounding box center [54, 147] width 89 height 17
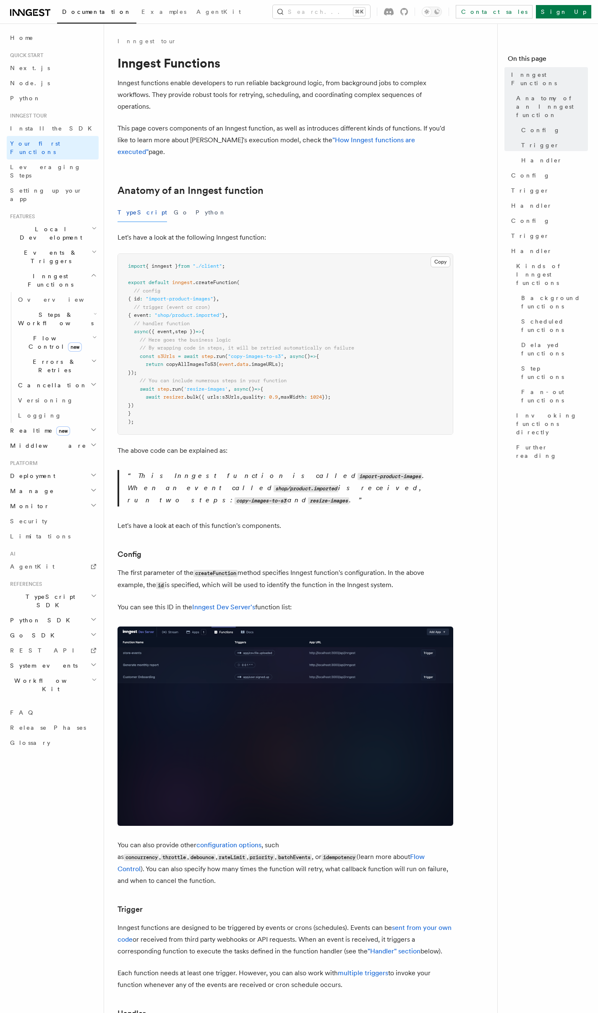
click at [78, 245] on h2 "Events & Triggers" at bounding box center [53, 257] width 92 height 24
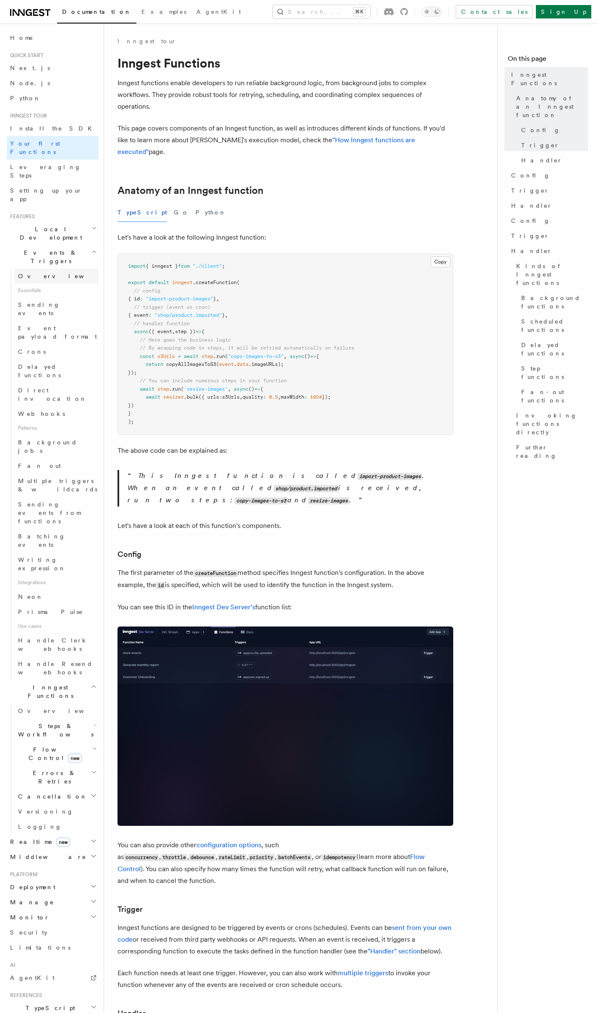
click at [60, 269] on link "Overview" at bounding box center [57, 276] width 84 height 15
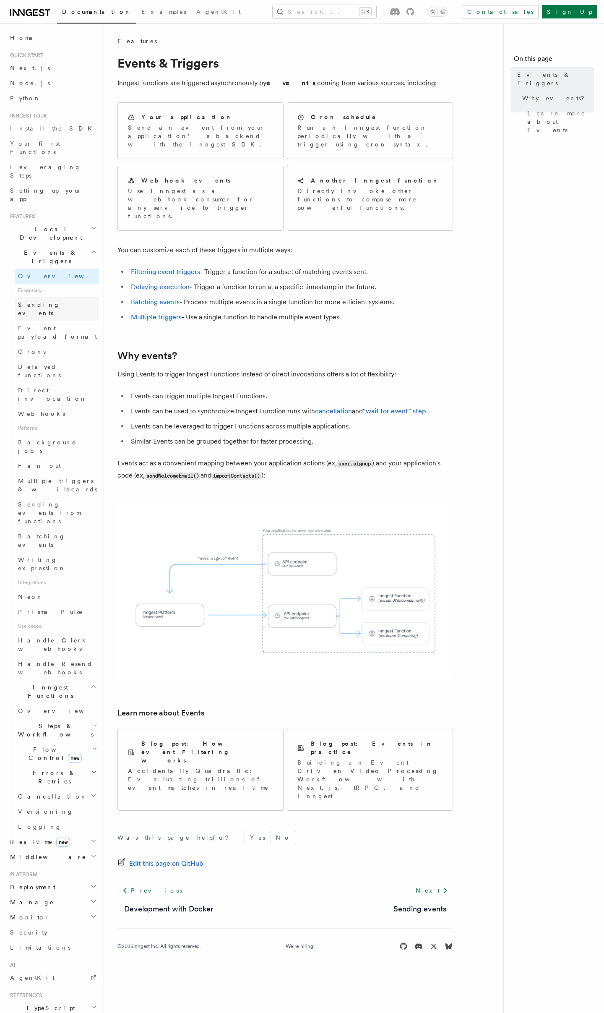
click at [61, 297] on link "Sending events" at bounding box center [57, 309] width 84 height 24
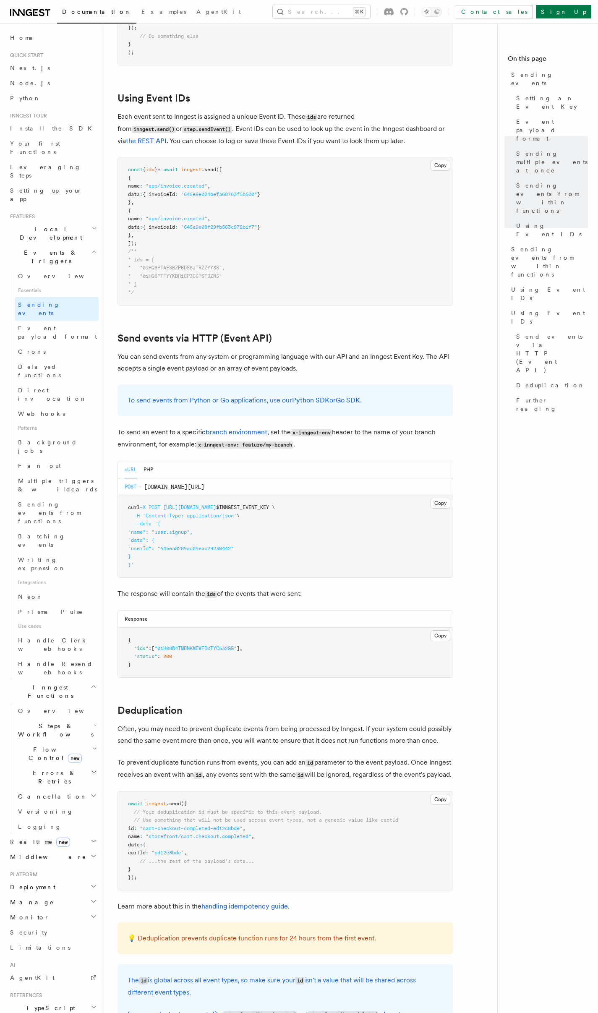
scroll to position [1769, 0]
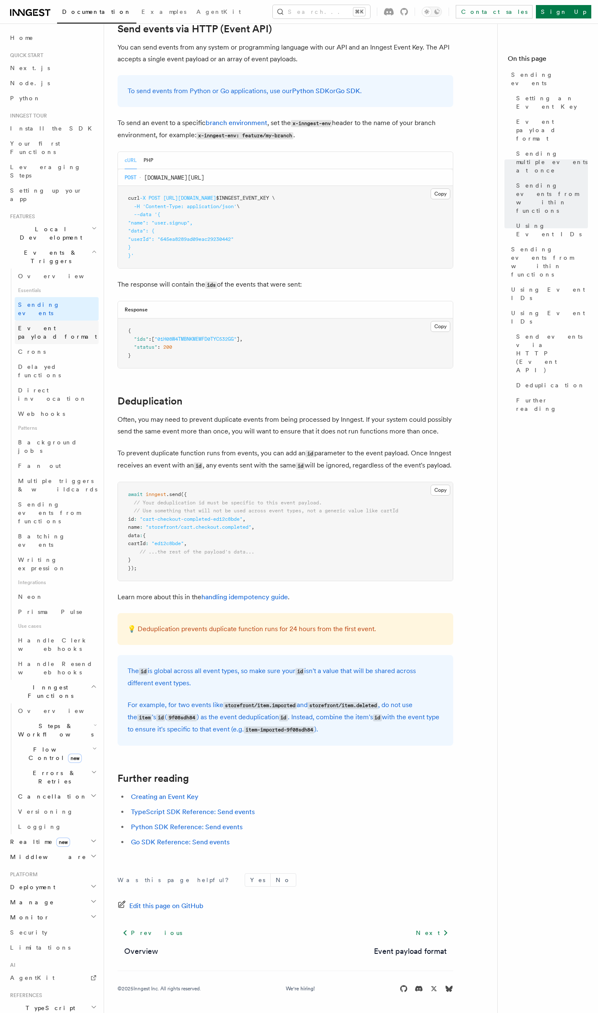
click at [65, 325] on span "Event payload format" at bounding box center [57, 332] width 79 height 15
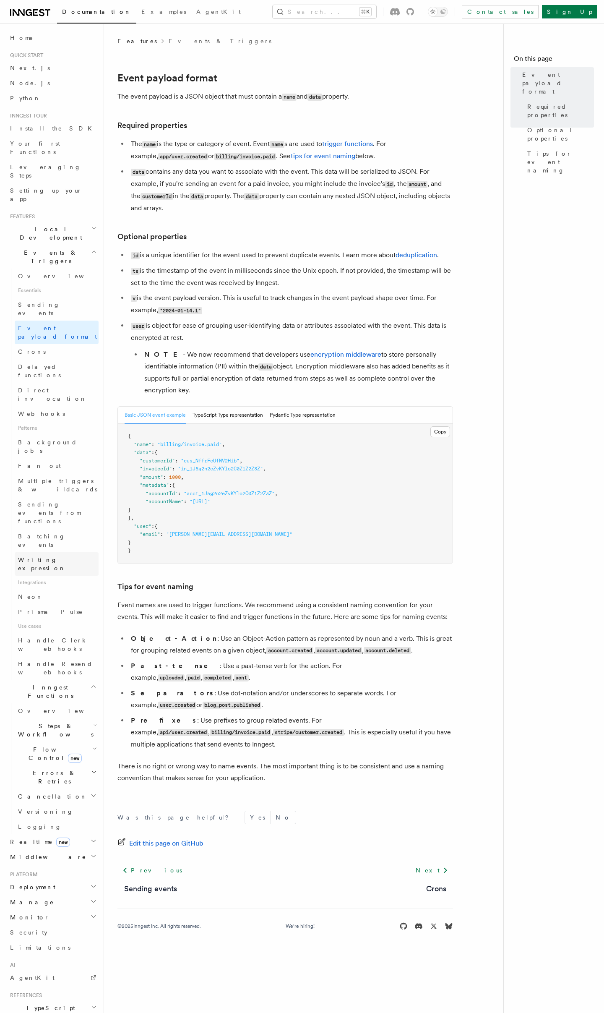
click at [66, 556] on span "Writing expression" at bounding box center [58, 564] width 81 height 17
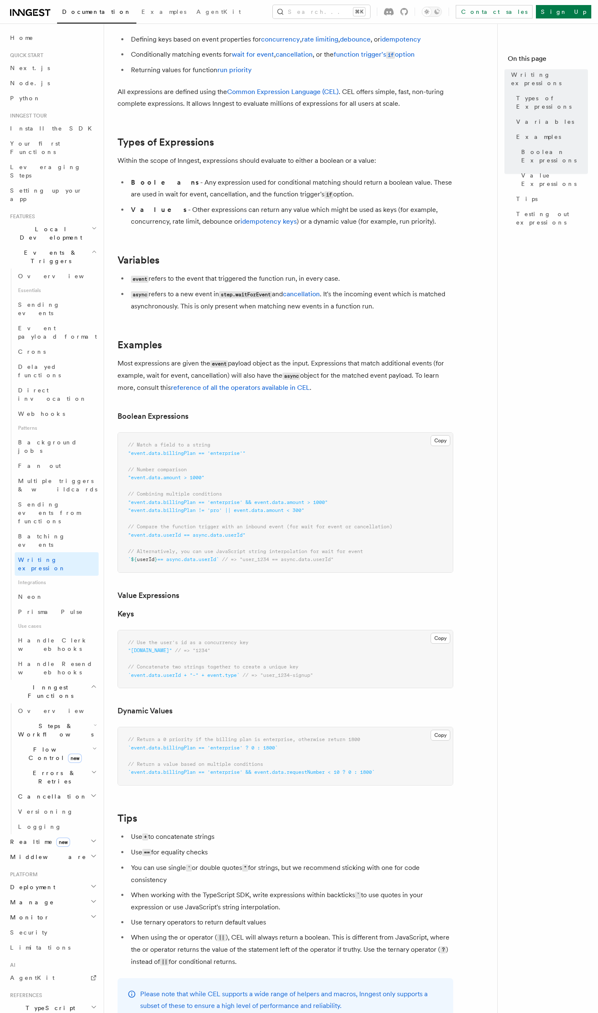
scroll to position [281, 0]
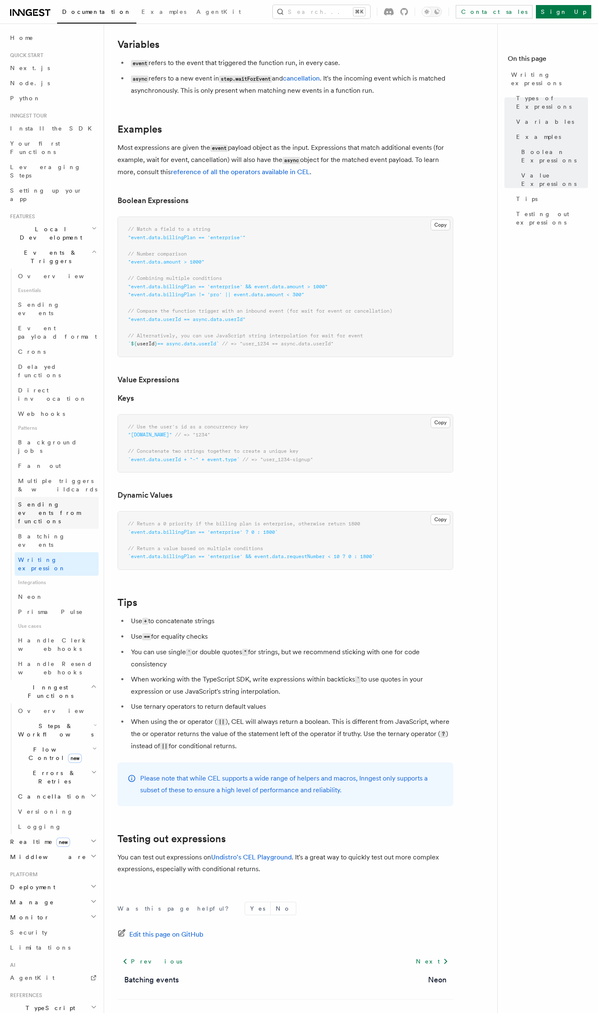
click at [76, 497] on link "Sending events from functions" at bounding box center [57, 513] width 84 height 32
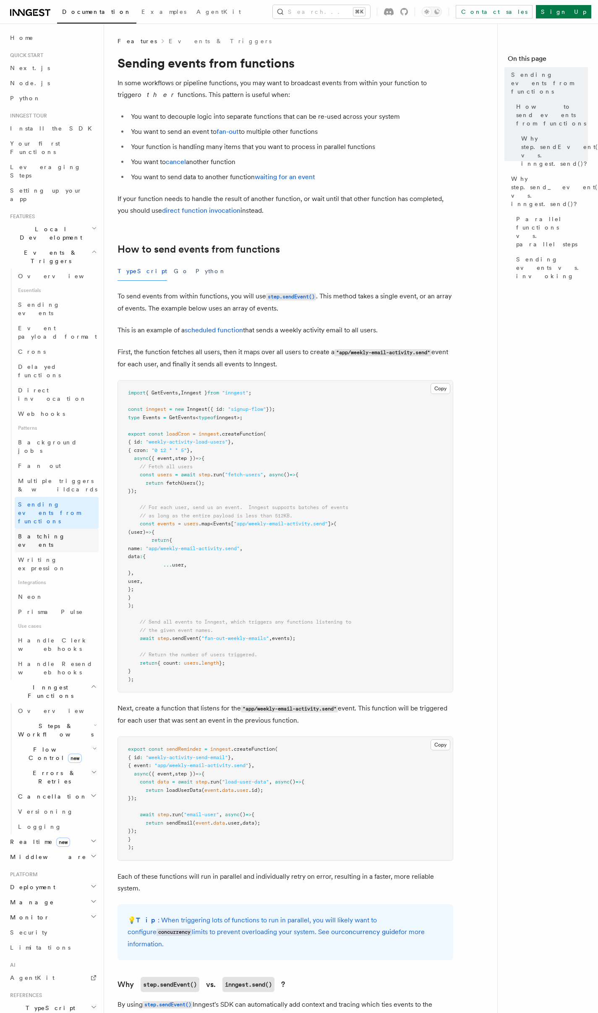
click at [71, 529] on link "Batching events" at bounding box center [57, 541] width 84 height 24
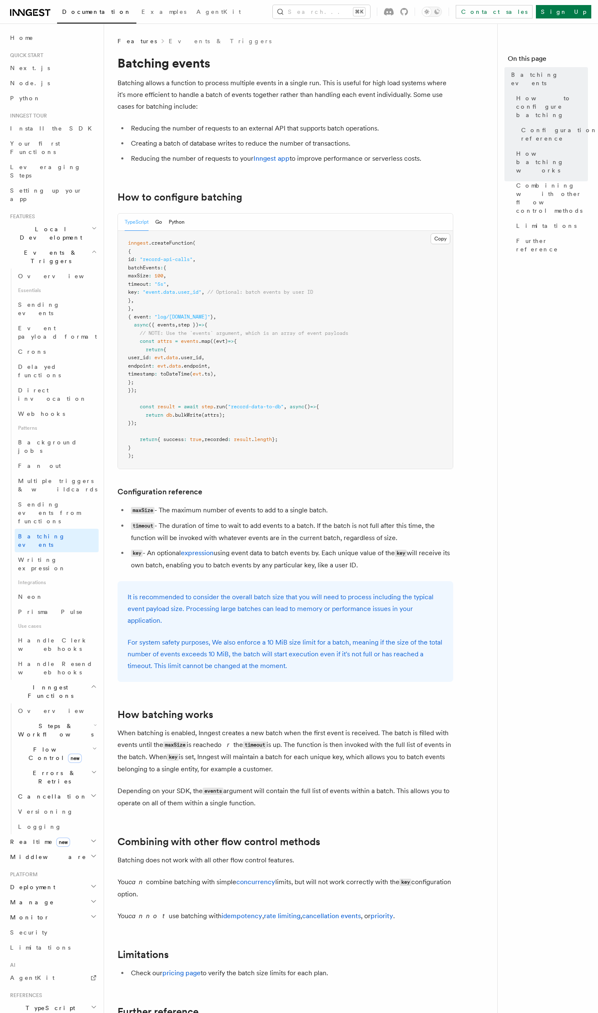
scroll to position [204, 0]
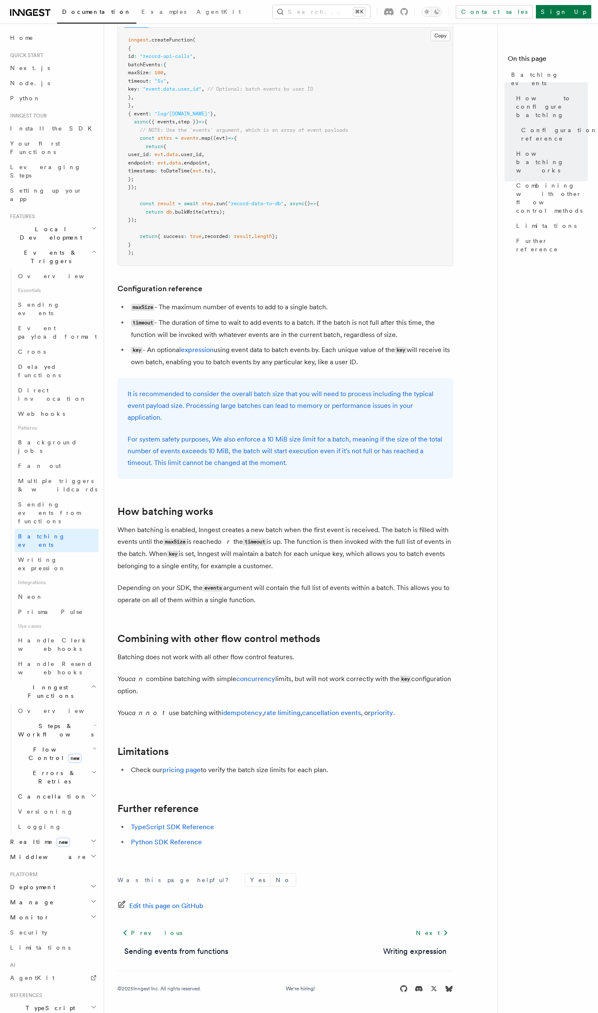
click at [130, 481] on article "Features Events & Triggers Batching events Batching allows a function to proces…" at bounding box center [304, 423] width 373 height 1179
click at [127, 480] on article "Features Events & Triggers Batching events Batching allows a function to proces…" at bounding box center [304, 423] width 373 height 1179
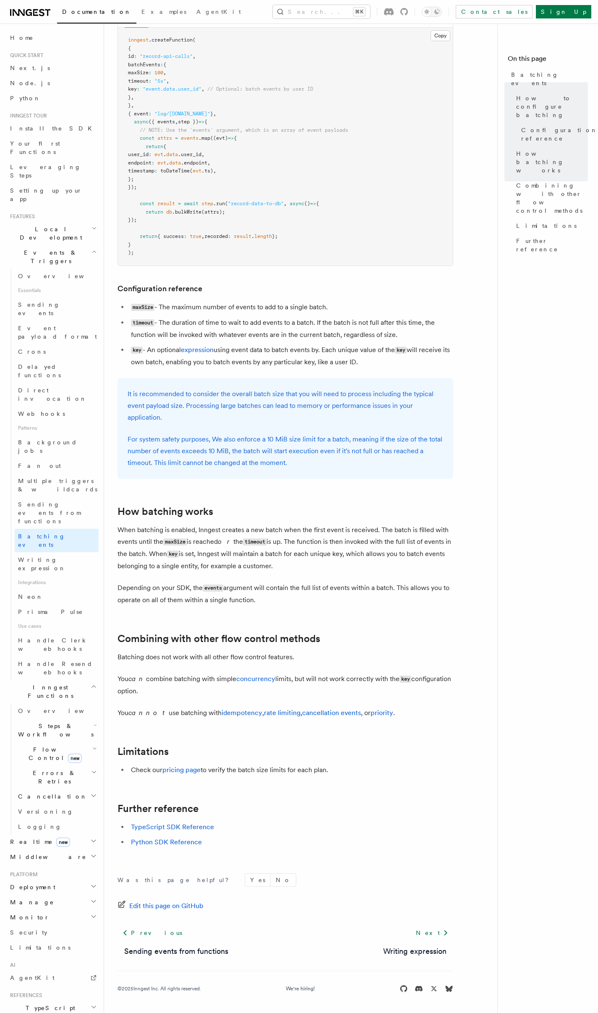
click at [127, 480] on article "Features Events & Triggers Batching events Batching allows a function to proces…" at bounding box center [304, 423] width 373 height 1179
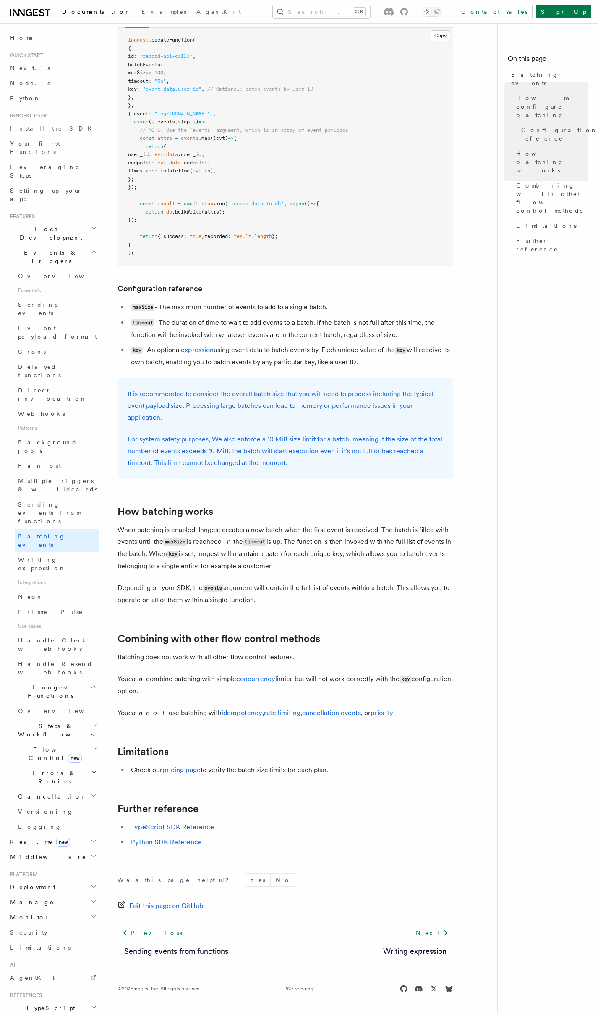
click at [127, 480] on article "Features Events & Triggers Batching events Batching allows a function to proces…" at bounding box center [304, 423] width 373 height 1179
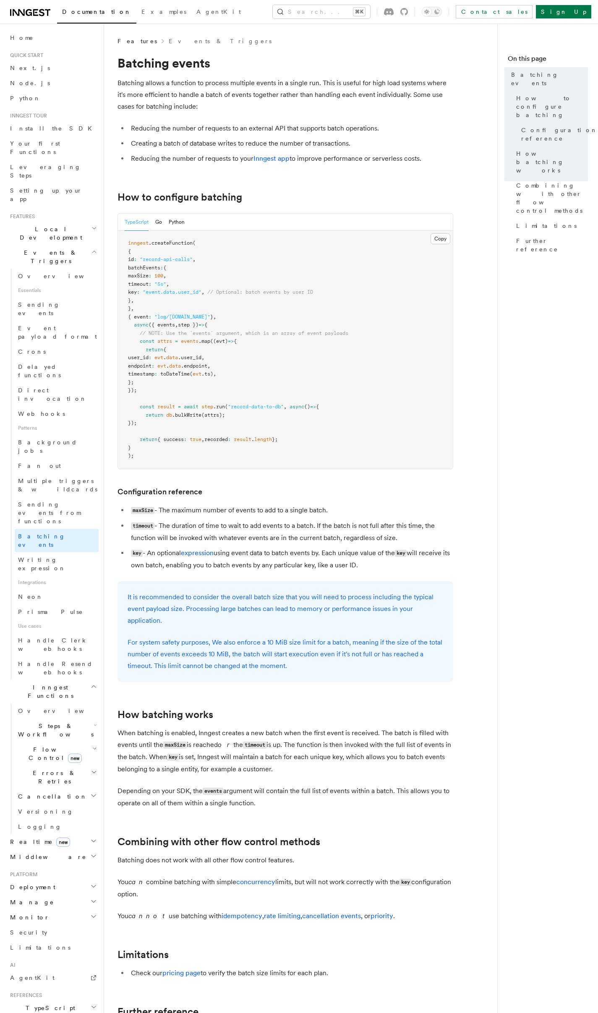
click at [125, 432] on pre "inngest .createFunction ( { id : "record-api-calls" , batchEvents : { maxSize :…" at bounding box center [285, 350] width 335 height 238
click at [154, 377] on span "timestamp" at bounding box center [141, 374] width 26 height 6
click at [178, 392] on pre "inngest .createFunction ( { id : "record-api-calls" , batchEvents : { maxSize :…" at bounding box center [285, 350] width 335 height 238
click at [183, 384] on pre "inngest .createFunction ( { id : "record-api-calls" , batchEvents : { maxSize :…" at bounding box center [285, 350] width 335 height 238
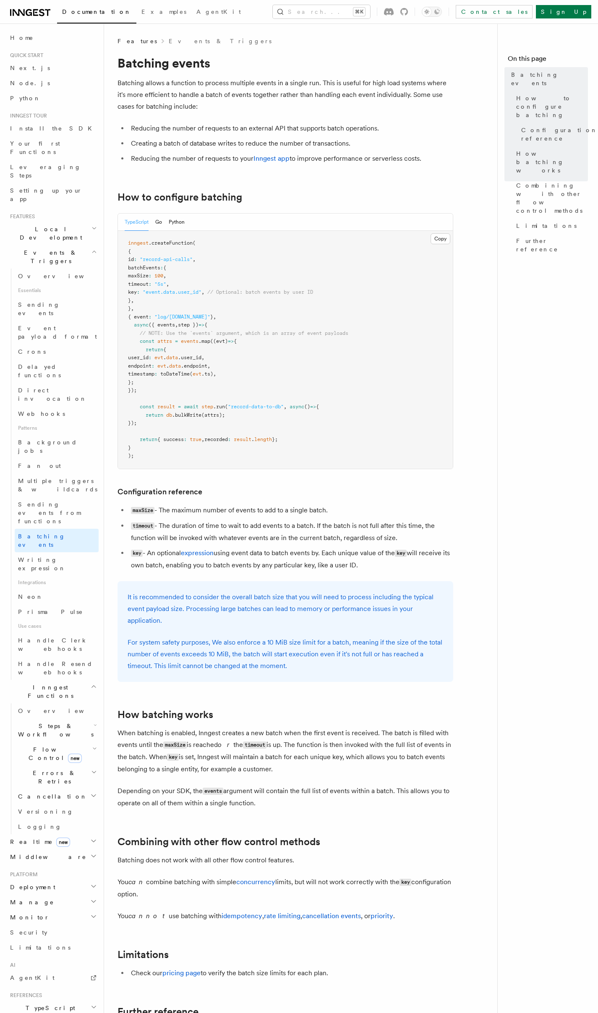
click at [183, 384] on pre "inngest .createFunction ( { id : "record-api-calls" , batchEvents : { maxSize :…" at bounding box center [285, 350] width 335 height 238
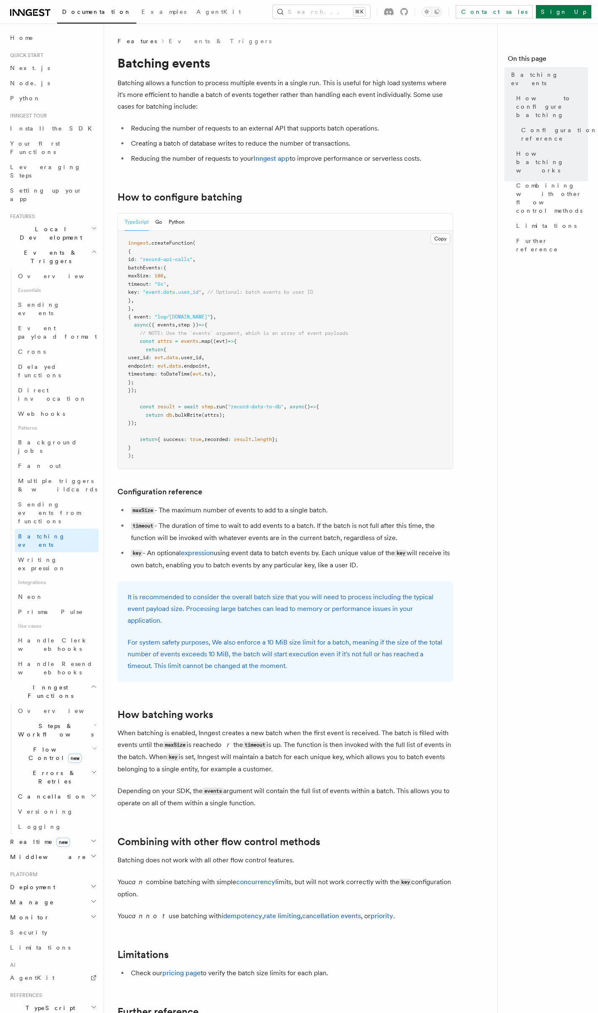
click at [183, 384] on pre "inngest .createFunction ( { id : "record-api-calls" , batchEvents : { maxSize :…" at bounding box center [285, 350] width 335 height 238
click at [174, 394] on pre "inngest .createFunction ( { id : "record-api-calls" , batchEvents : { maxSize :…" at bounding box center [285, 350] width 335 height 238
click at [59, 501] on span "Sending events from functions" at bounding box center [49, 513] width 63 height 24
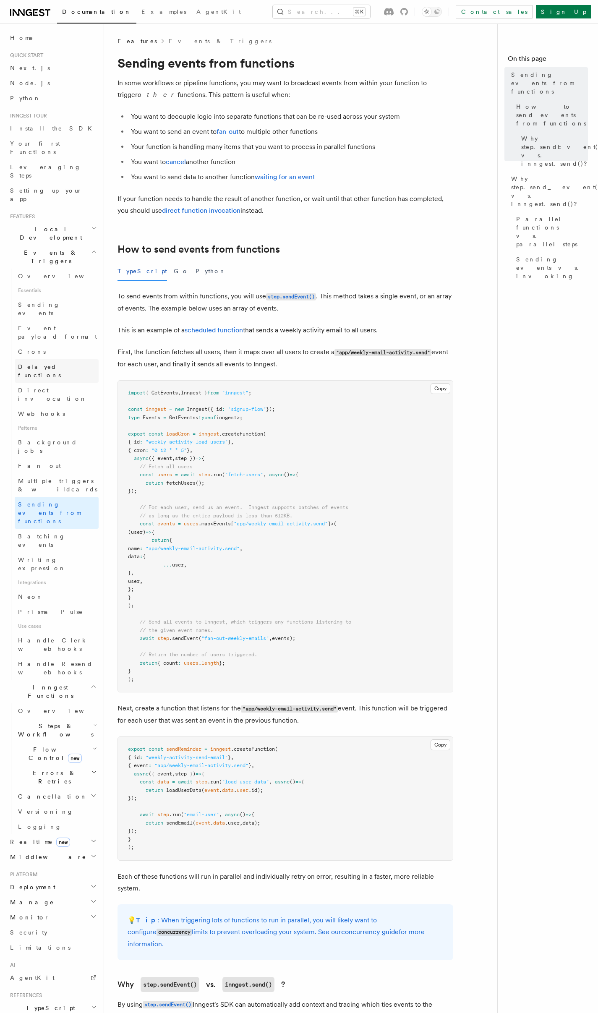
click at [69, 359] on link "Delayed functions" at bounding box center [57, 371] width 84 height 24
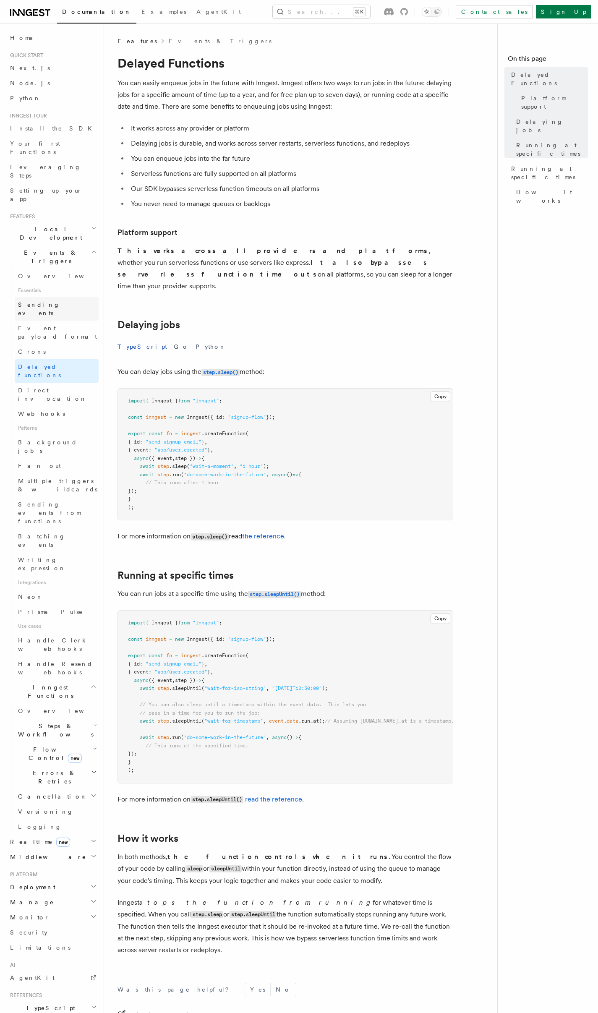
click at [72, 297] on link "Sending events" at bounding box center [57, 309] width 84 height 24
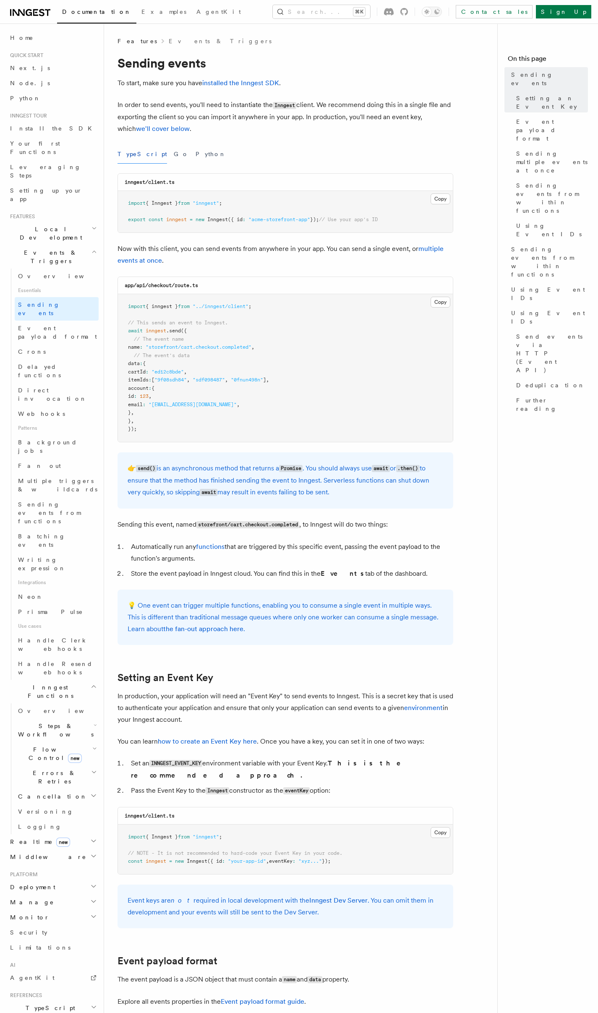
scroll to position [350, 0]
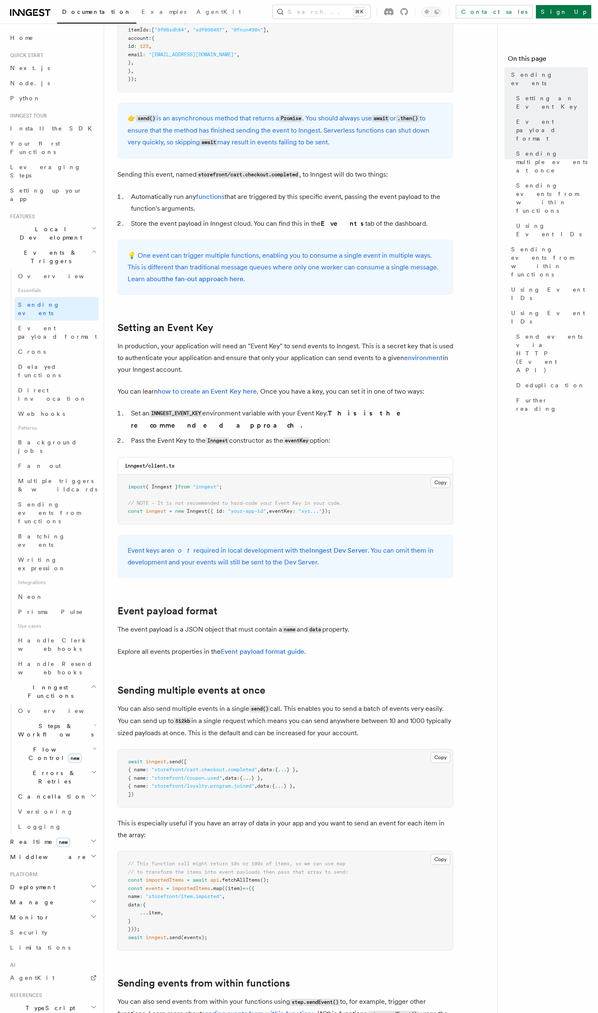
click at [91, 1004] on icon "button" at bounding box center [94, 1007] width 6 height 7
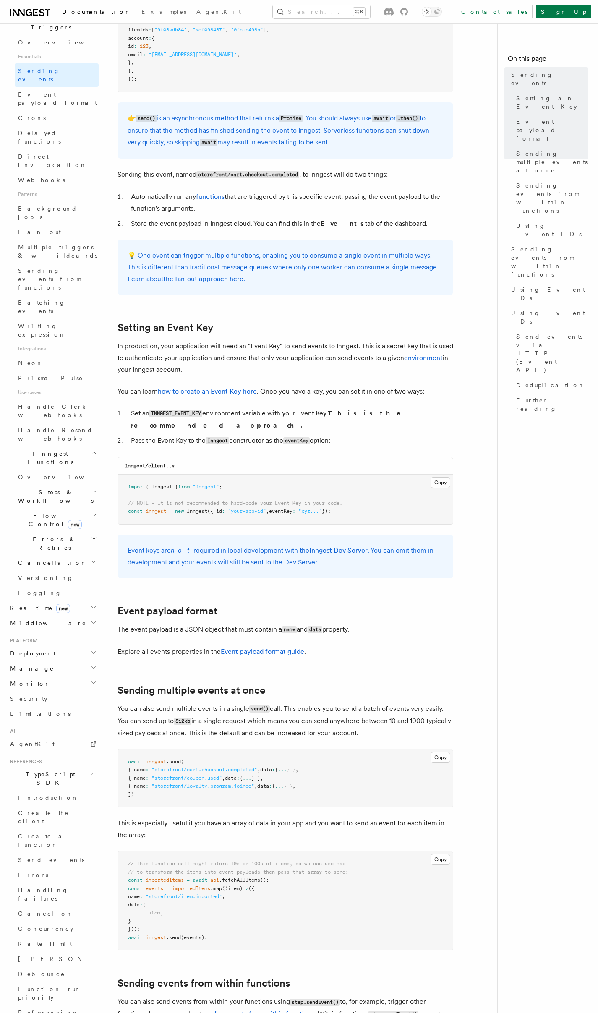
scroll to position [258, 0]
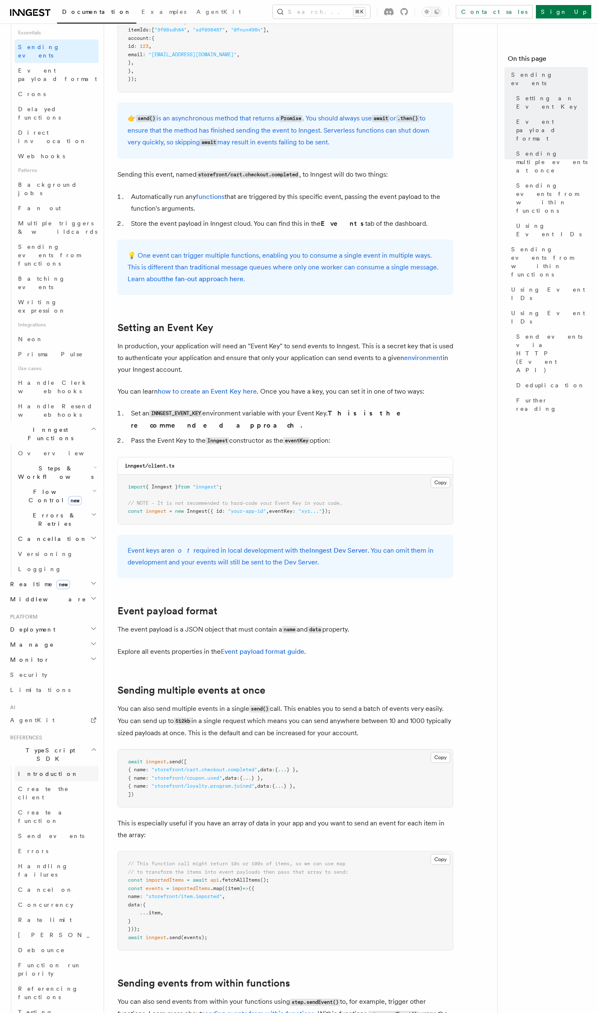
click at [47, 770] on span "Introduction" at bounding box center [48, 773] width 60 height 7
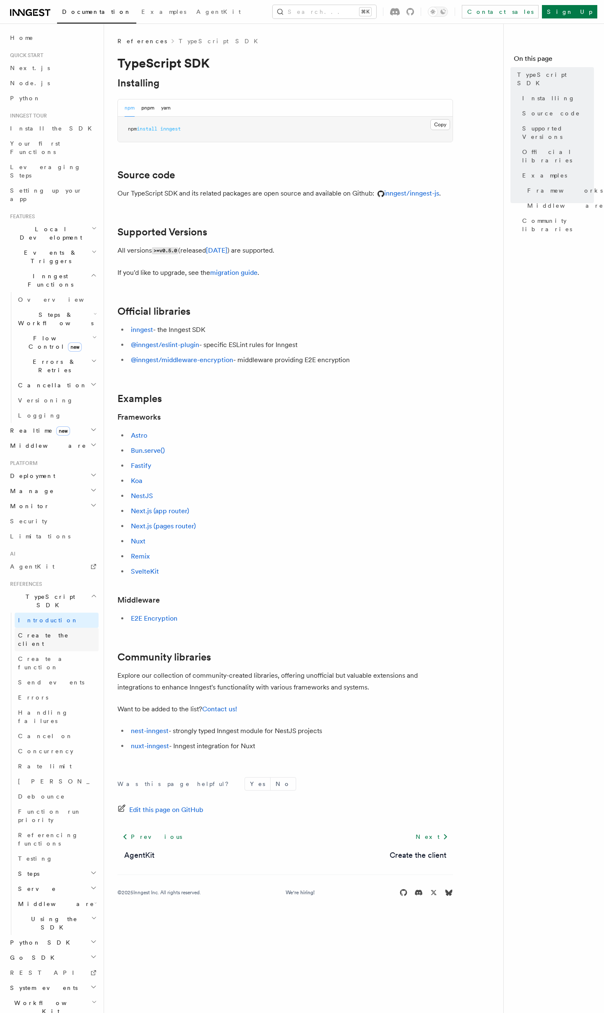
click at [54, 632] on span "Create the client" at bounding box center [43, 639] width 51 height 15
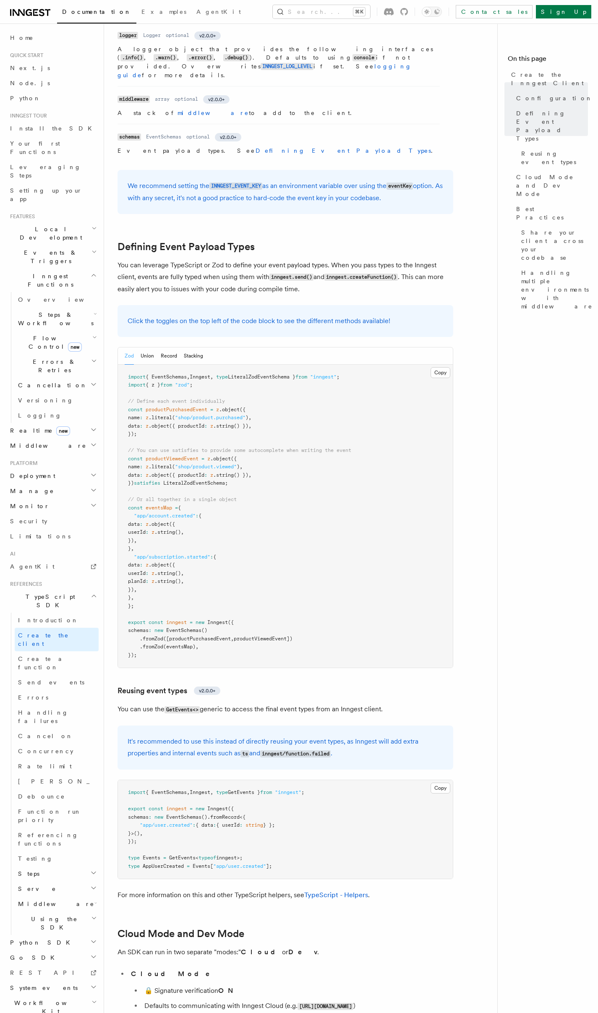
scroll to position [589, 0]
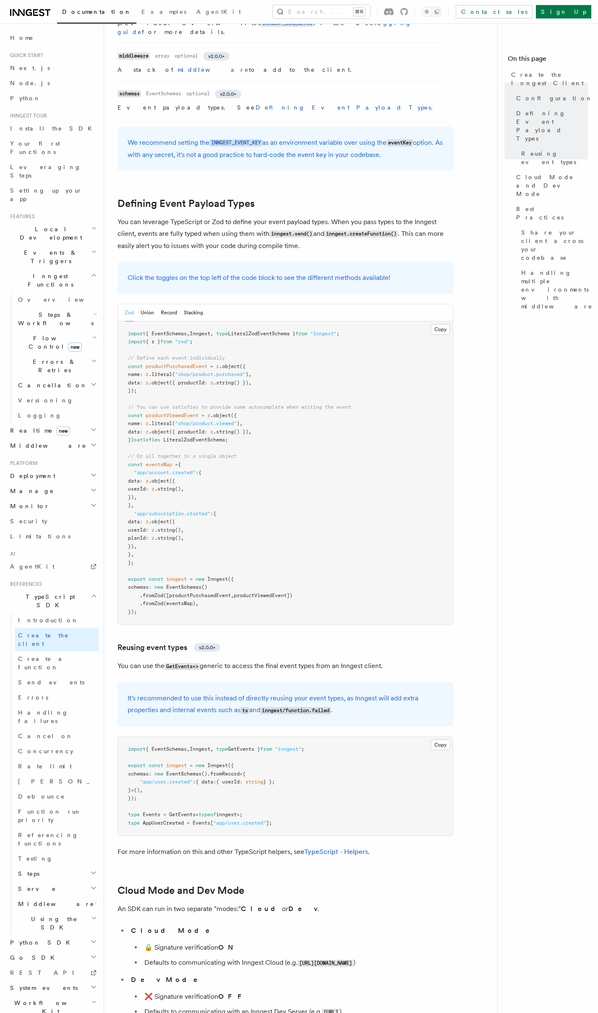
click at [172, 543] on pre "import { EventSchemas , Inngest , type LiteralZodEventSchema } from "inngest" ;…" at bounding box center [285, 472] width 335 height 303
click at [284, 472] on pre "import { EventSchemas , Inngest , type LiteralZodEventSchema } from "inngest" ;…" at bounding box center [285, 472] width 335 height 303
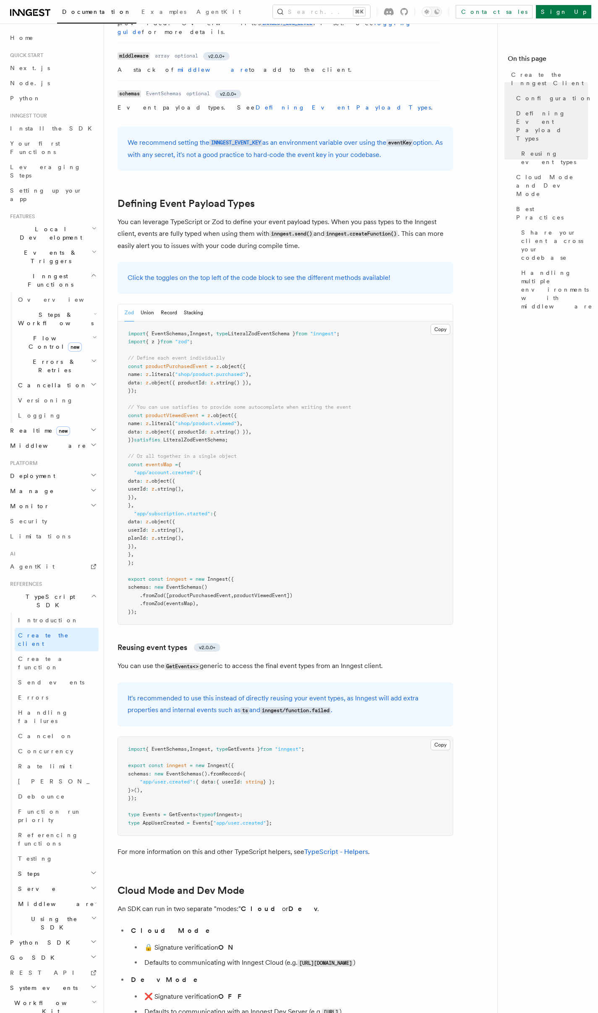
click at [284, 472] on pre "import { EventSchemas , Inngest , type LiteralZodEventSchema } from "inngest" ;…" at bounding box center [285, 472] width 335 height 303
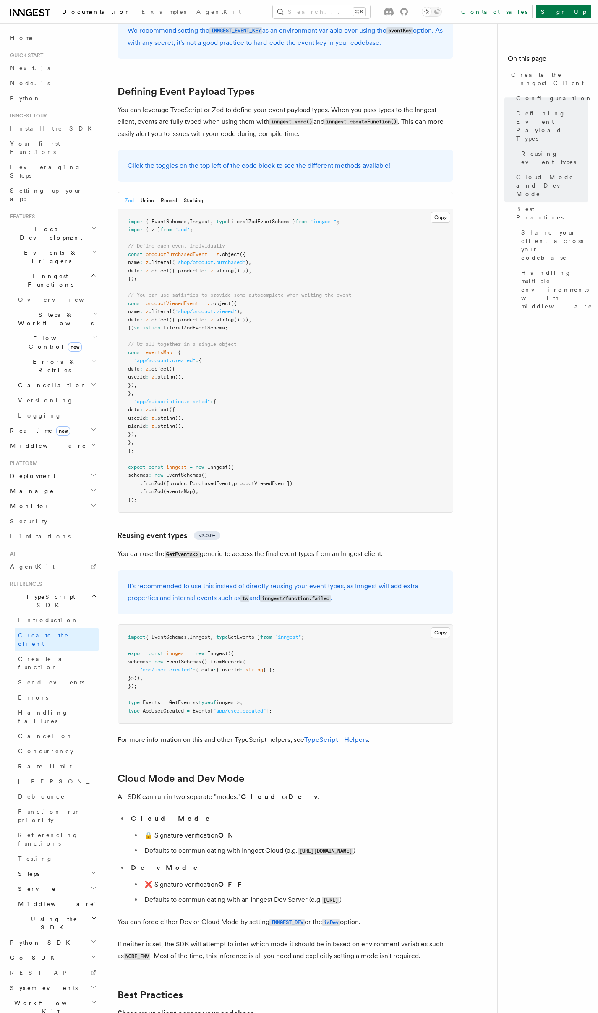
scroll to position [428, 0]
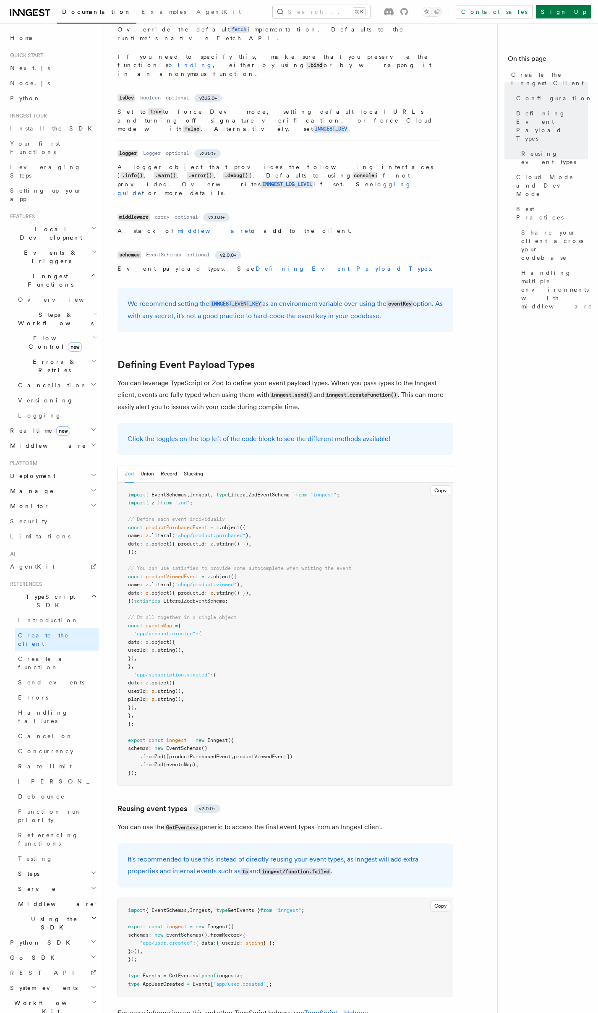
click at [150, 498] on pre "import { EventSchemas , Inngest , type LiteralZodEventSchema } from "inngest" ;…" at bounding box center [285, 634] width 335 height 303
click at [160, 486] on pre "import { EventSchemas , Inngest , type LiteralZodEventSchema } from "inngest" ;…" at bounding box center [285, 634] width 335 height 303
click at [157, 488] on pre "import { EventSchemas , Inngest , type LiteralZodEventSchema } from "inngest" ;…" at bounding box center [285, 634] width 335 height 303
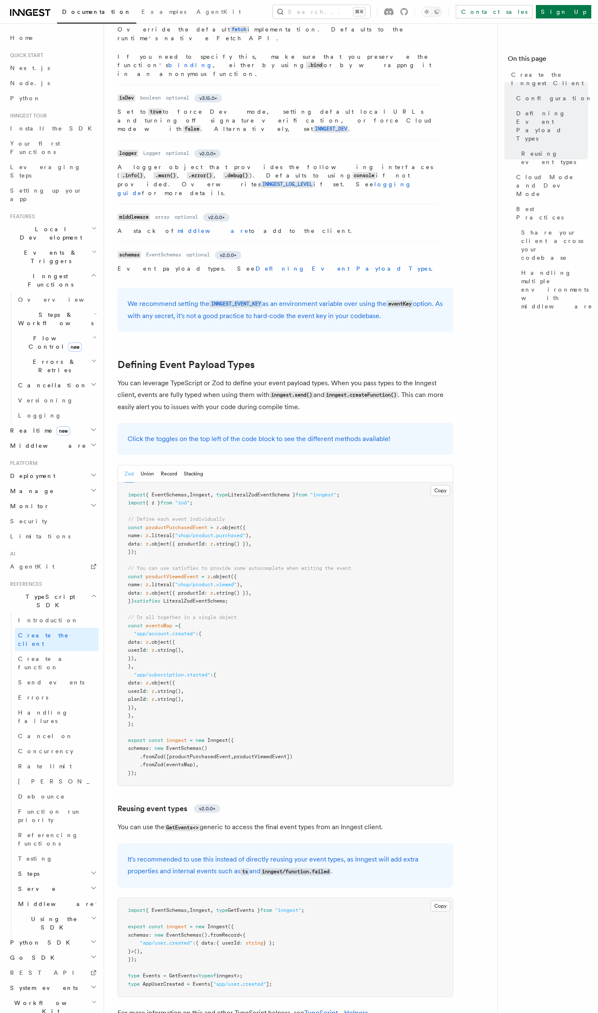
click at [157, 488] on pre "import { EventSchemas , Inngest , type LiteralZodEventSchema } from "inngest" ;…" at bounding box center [285, 634] width 335 height 303
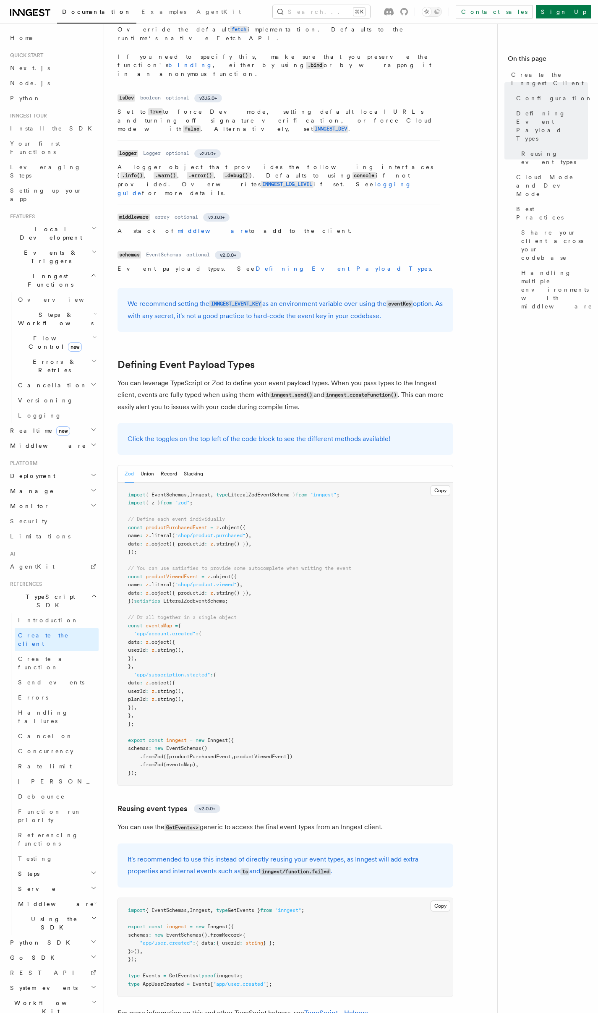
click at [159, 485] on pre "import { EventSchemas , Inngest , type LiteralZodEventSchema } from "inngest" ;…" at bounding box center [285, 634] width 335 height 303
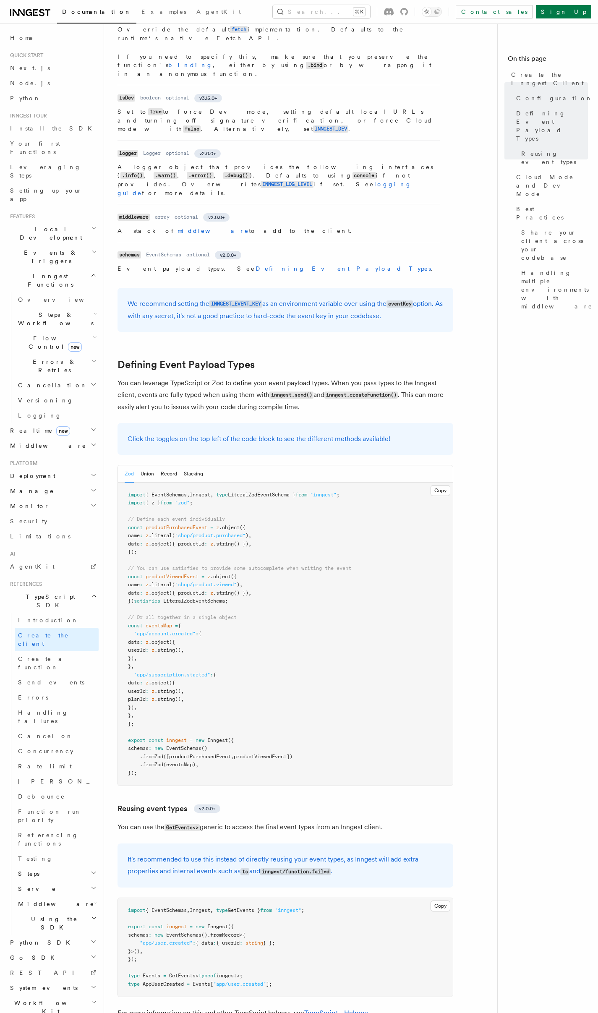
click at [159, 485] on pre "import { EventSchemas , Inngest , type LiteralZodEventSchema } from "inngest" ;…" at bounding box center [285, 634] width 335 height 303
click at [218, 483] on pre "import { EventSchemas , Inngest , type LiteralZodEventSchema } from "inngest" ;…" at bounding box center [285, 634] width 335 height 303
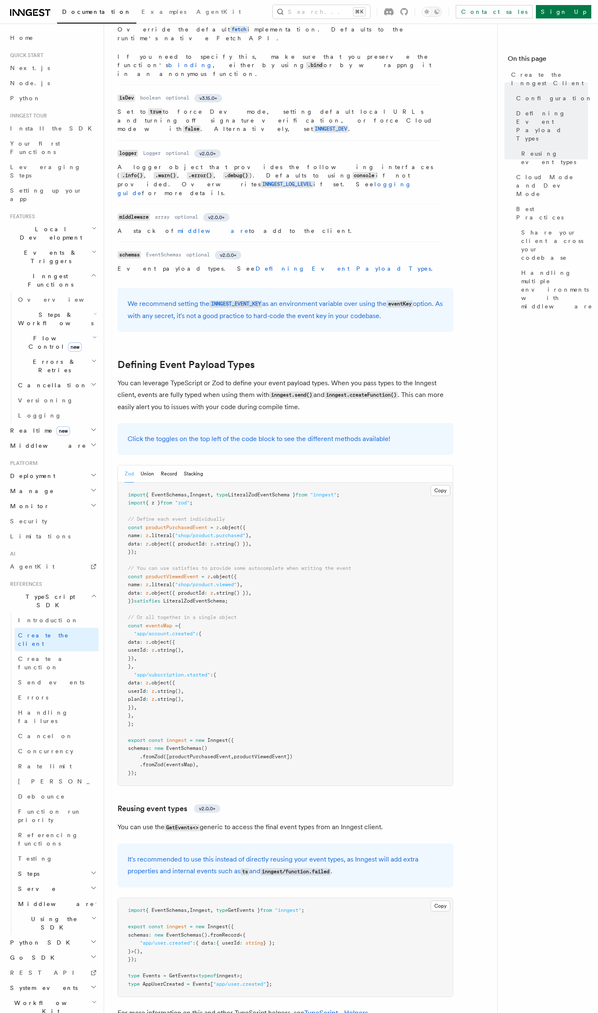
click at [143, 486] on pre "import { EventSchemas , Inngest , type LiteralZodEventSchema } from "inngest" ;…" at bounding box center [285, 634] width 335 height 303
click at [311, 483] on pre "import { EventSchemas , Inngest , type LiteralZodEventSchema } from "inngest" ;…" at bounding box center [285, 634] width 335 height 303
click at [188, 465] on button "Stacking" at bounding box center [193, 473] width 19 height 17
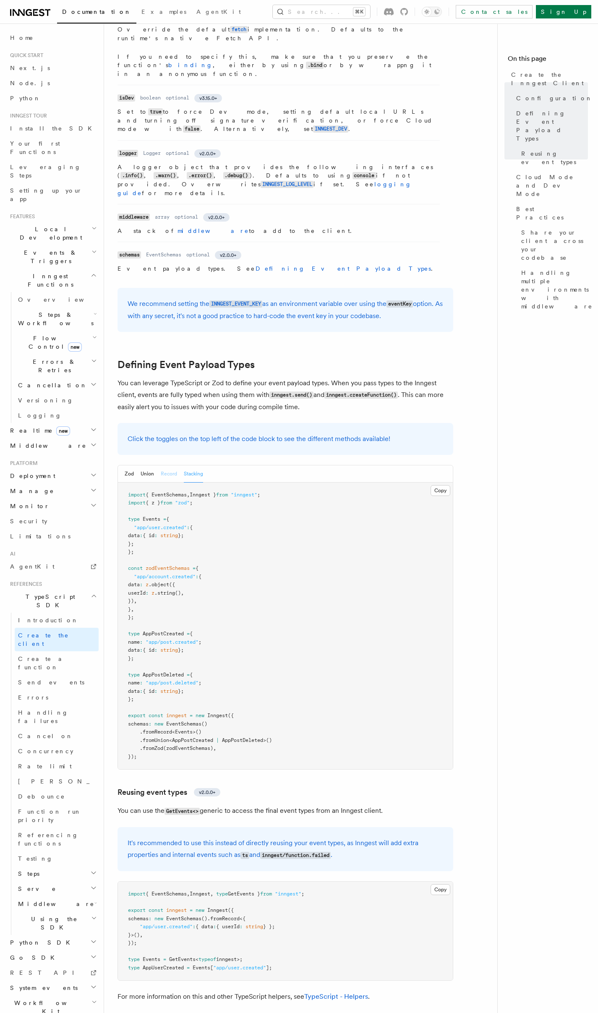
click at [163, 465] on button "Record" at bounding box center [169, 473] width 16 height 17
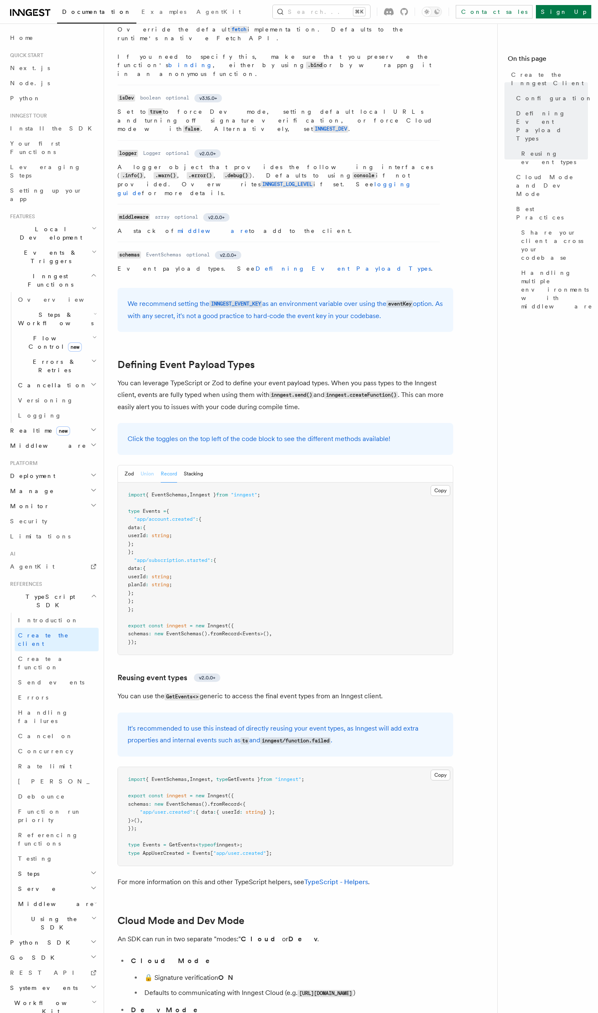
click at [146, 465] on button "Union" at bounding box center [147, 473] width 13 height 17
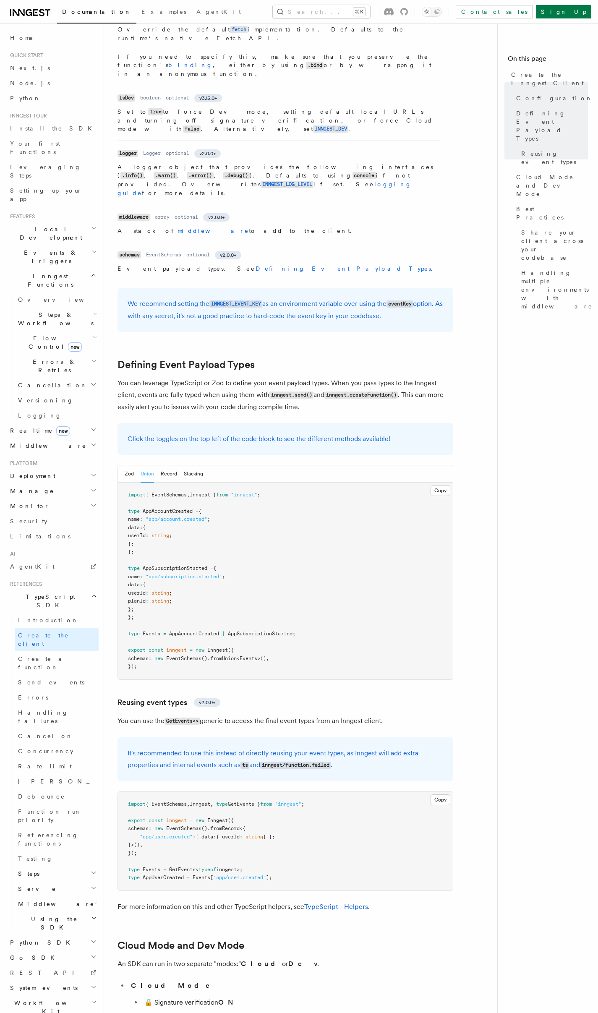
click at [158, 465] on div "Zod Union Record Stacking" at bounding box center [164, 473] width 78 height 17
click at [173, 465] on button "Record" at bounding box center [169, 473] width 16 height 17
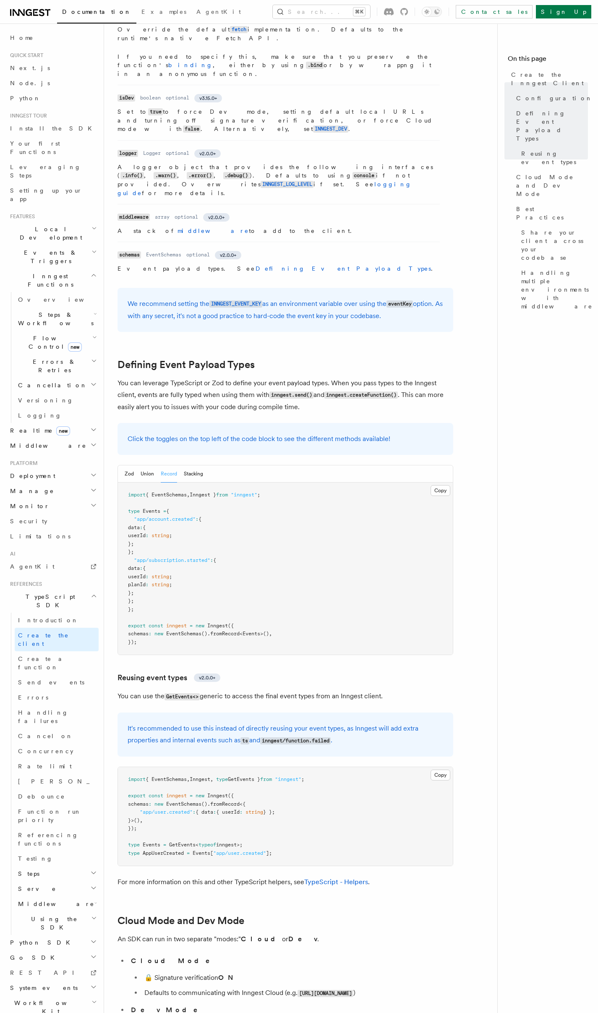
click at [134, 483] on pre "import { EventSchemas , Inngest } from "inngest" ; type Events = { "app/account…" at bounding box center [285, 569] width 335 height 172
drag, startPoint x: 135, startPoint y: 439, endPoint x: 208, endPoint y: 547, distance: 130.6
click at [208, 547] on pre "import { EventSchemas , Inngest } from "inngest" ; type Events = { "app/account…" at bounding box center [285, 569] width 335 height 172
click at [248, 508] on pre "import { EventSchemas , Inngest } from "inngest" ; type Events = { "app/account…" at bounding box center [285, 569] width 335 height 172
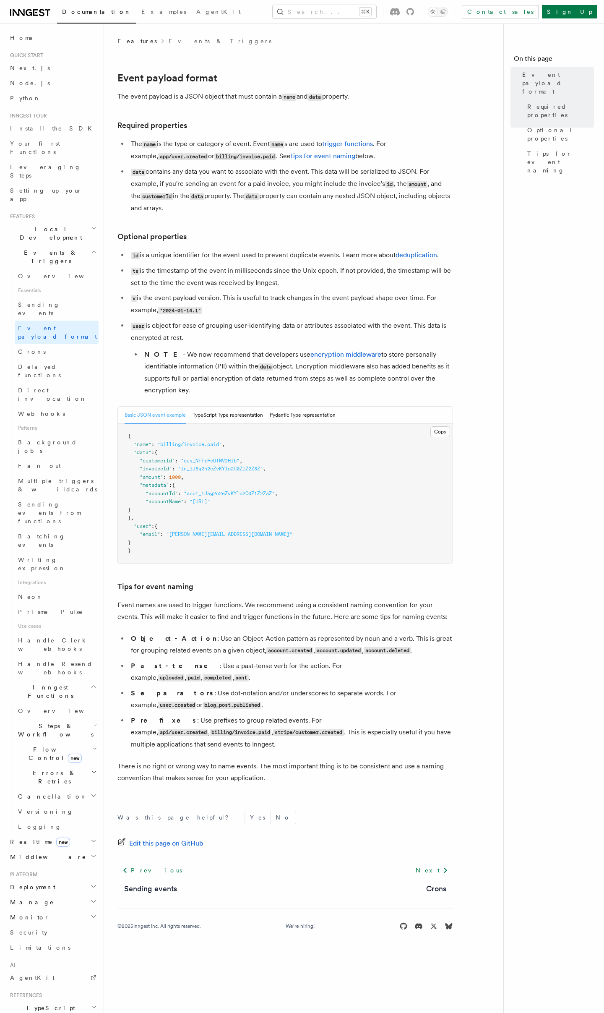
click at [278, 341] on li "user is object for ease of grouping user-identifying data or attributes associa…" at bounding box center [290, 358] width 325 height 76
click at [167, 327] on li "user is object for ease of grouping user-identifying data or attributes associa…" at bounding box center [290, 358] width 325 height 76
click at [319, 363] on li "NOTE - We now recommend that developers use encryption middleware to store pers…" at bounding box center [297, 372] width 311 height 47
click at [251, 323] on li "user is object for ease of grouping user-identifying data or attributes associa…" at bounding box center [290, 358] width 325 height 76
